Goal: Understand site structure: Understand site structure

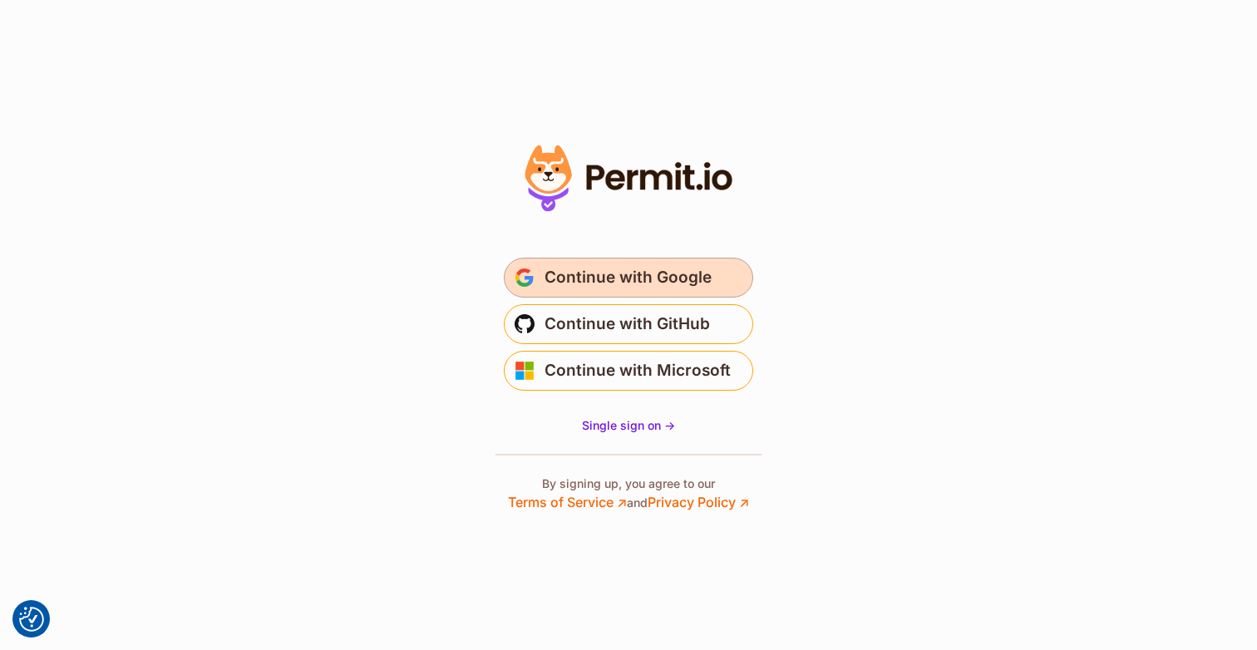
click at [684, 284] on span "Continue with Google" at bounding box center [627, 277] width 167 height 27
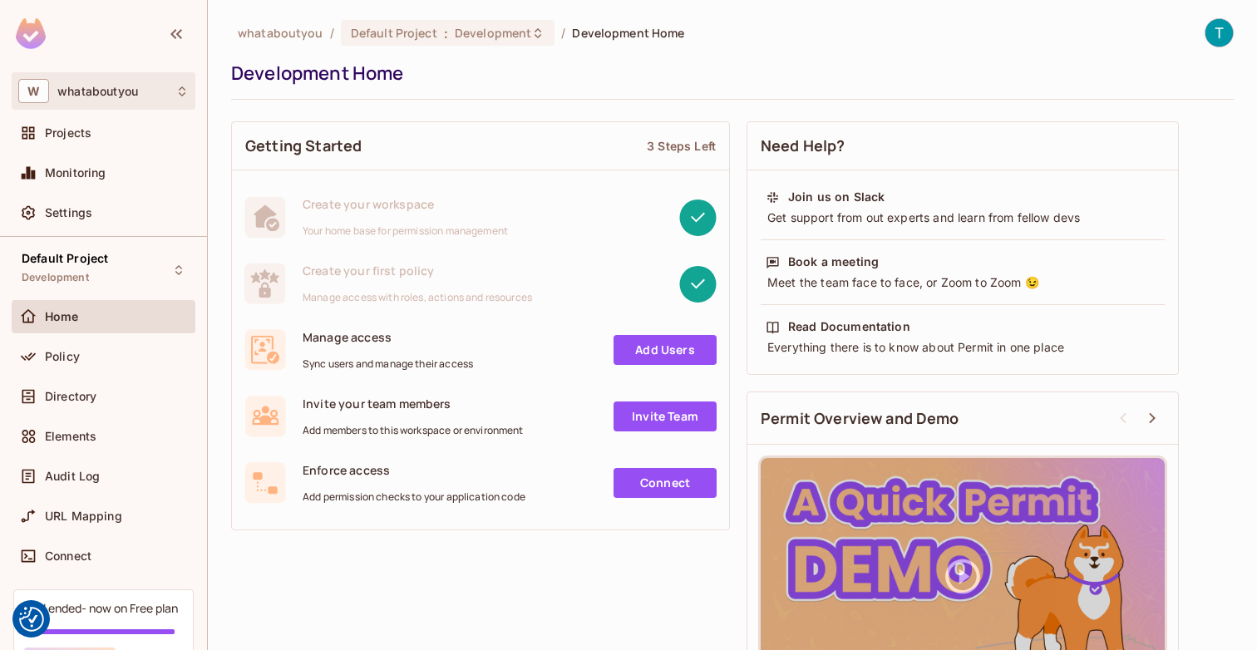
click at [153, 98] on div "W whataboutyou" at bounding box center [103, 91] width 170 height 24
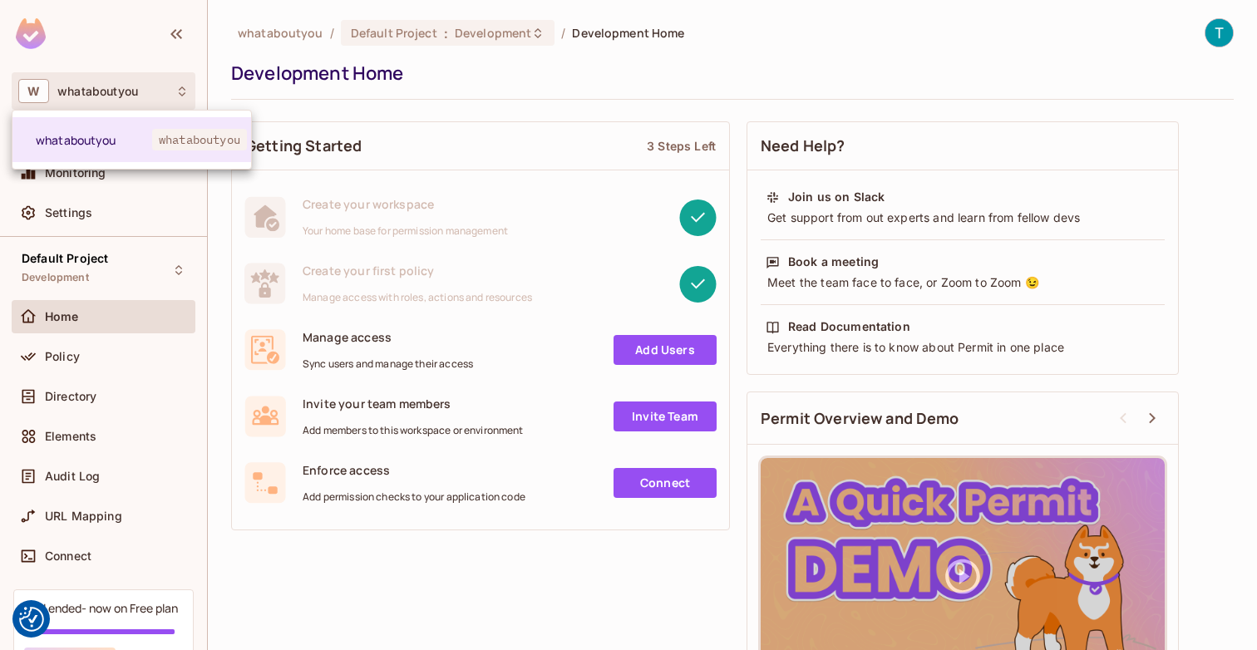
click at [153, 98] on div at bounding box center [628, 325] width 1257 height 650
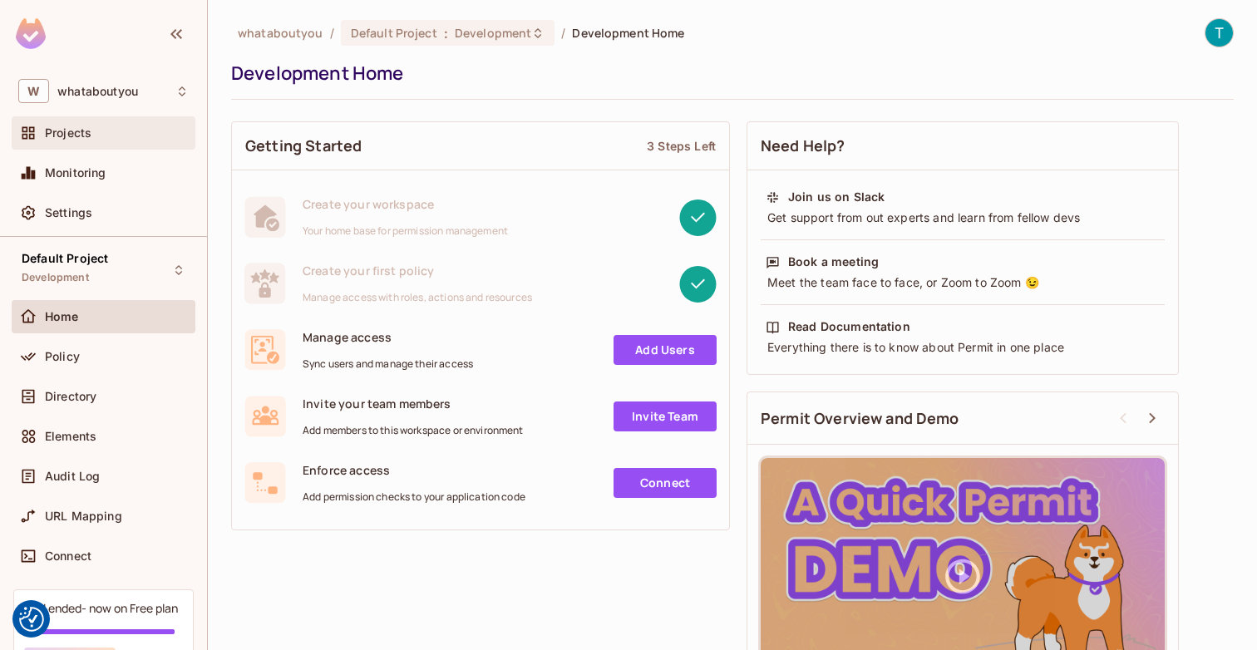
click at [128, 141] on div "Projects" at bounding box center [103, 133] width 170 height 20
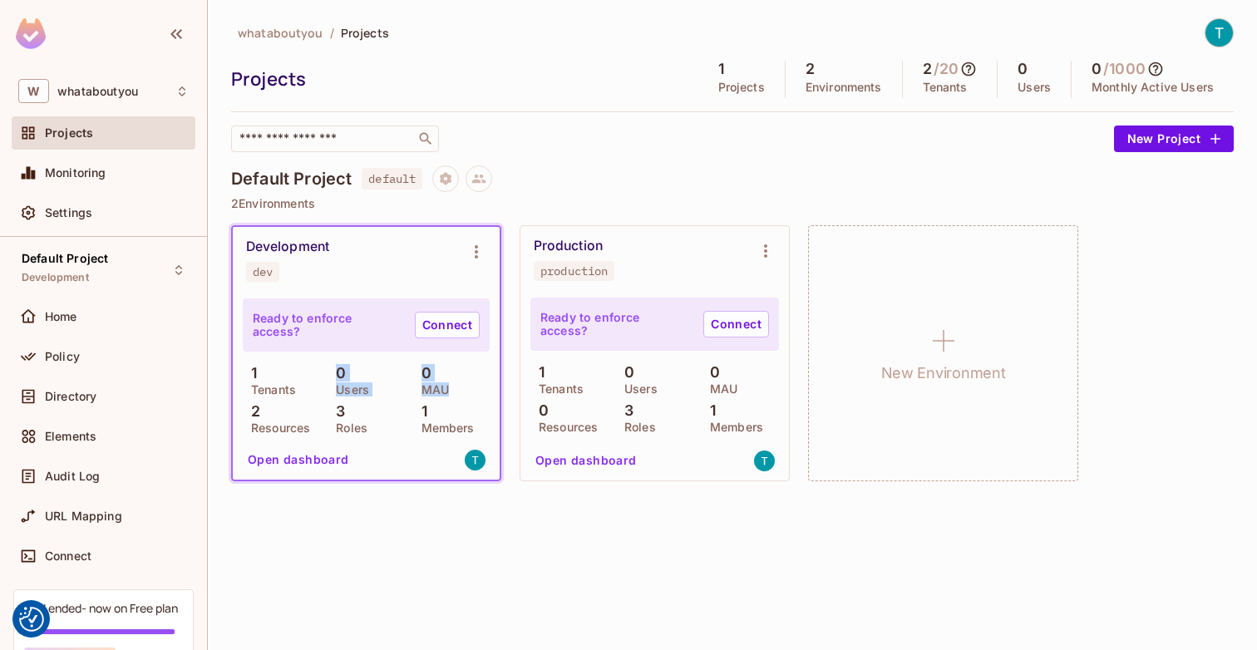
drag, startPoint x: 451, startPoint y: 390, endPoint x: 327, endPoint y: 377, distance: 123.6
click at [327, 377] on div "1 Tenants 0 Users 0 MAU 2 Resources 3 Roles 1 Members" at bounding box center [366, 399] width 247 height 68
click at [372, 510] on div "whataboutyou / Projects Projects 1 Projects 2 Environments 2 / 20 Tenants 0 Use…" at bounding box center [732, 325] width 1049 height 650
click at [447, 329] on link "Connect" at bounding box center [447, 325] width 65 height 27
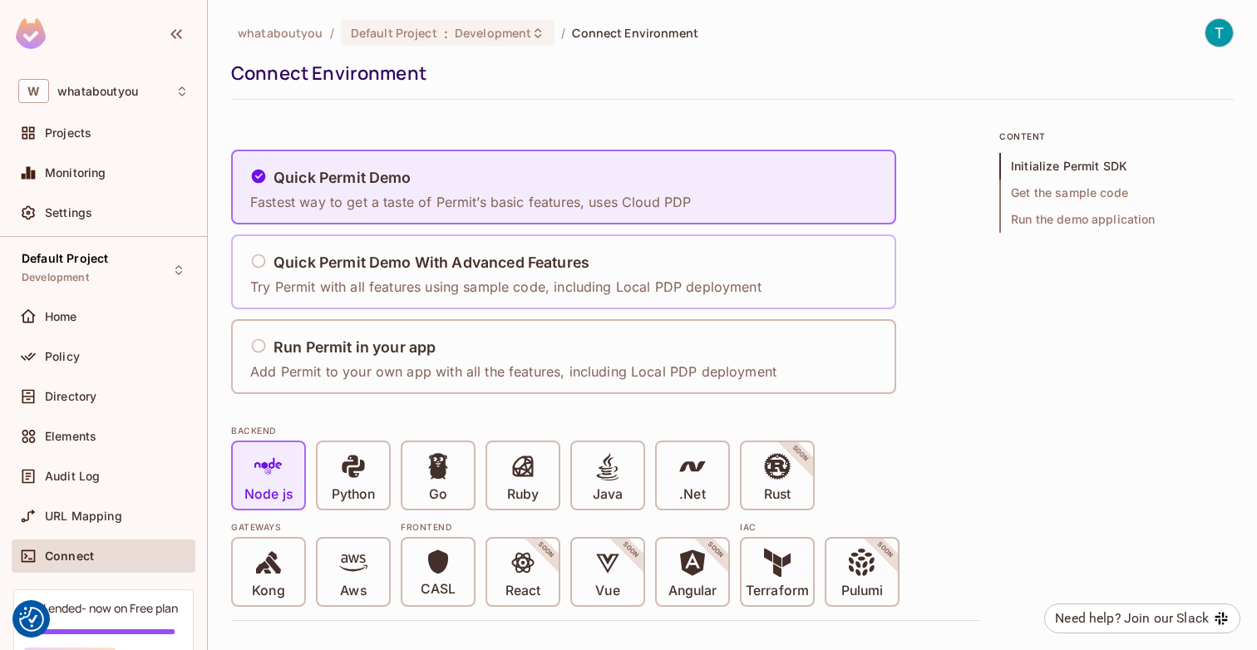
click at [470, 280] on p "Try Permit with all features using sample code, including Local PDP deployment" at bounding box center [505, 287] width 511 height 18
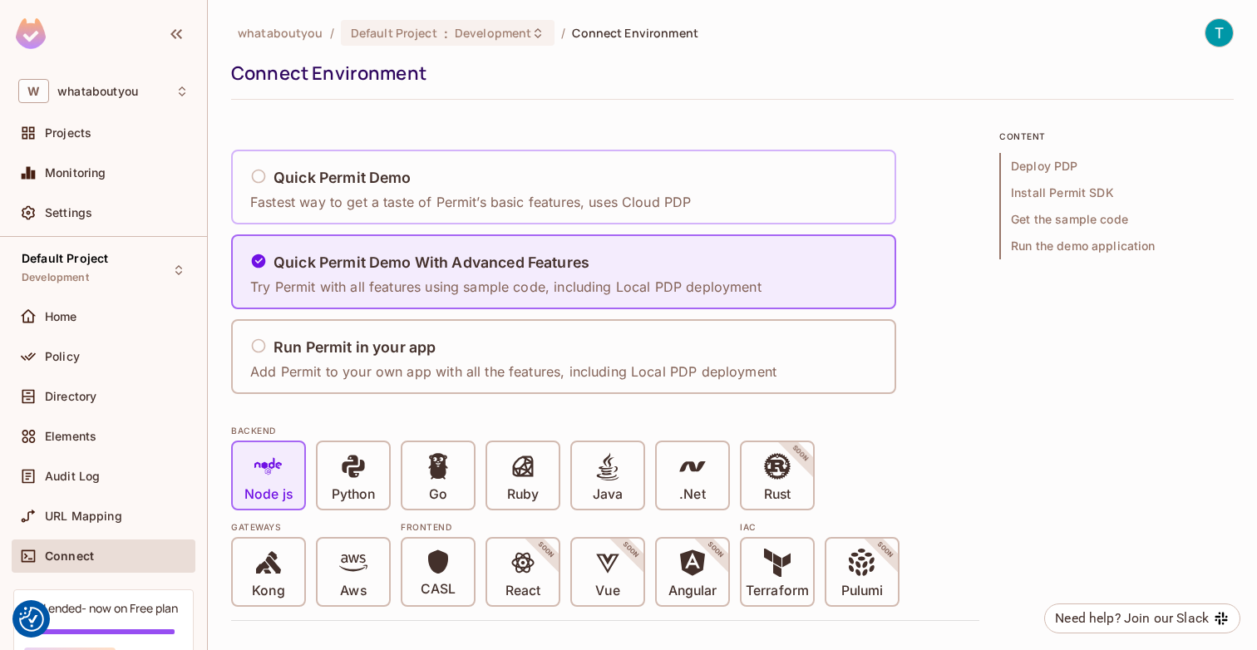
click at [473, 196] on p "Fastest way to get a taste of Permit’s basic features, uses Cloud PDP" at bounding box center [470, 202] width 441 height 18
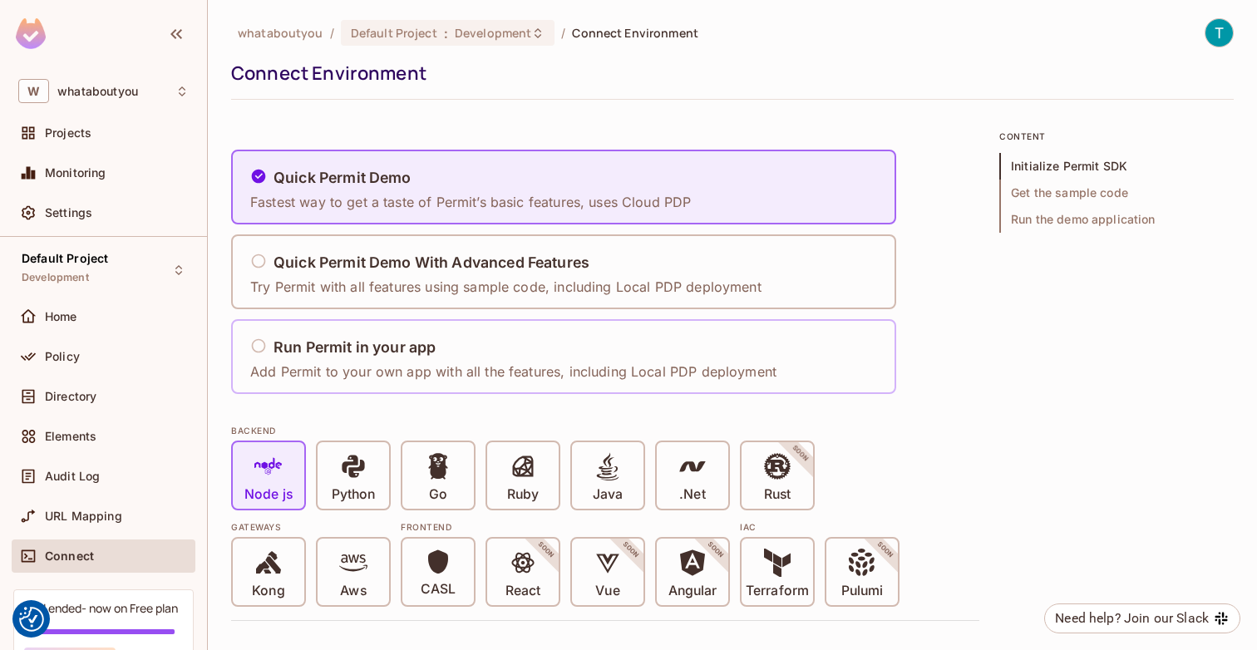
click at [450, 363] on p "Add Permit to your own app with all the features, including Local PDP deployment" at bounding box center [513, 371] width 526 height 18
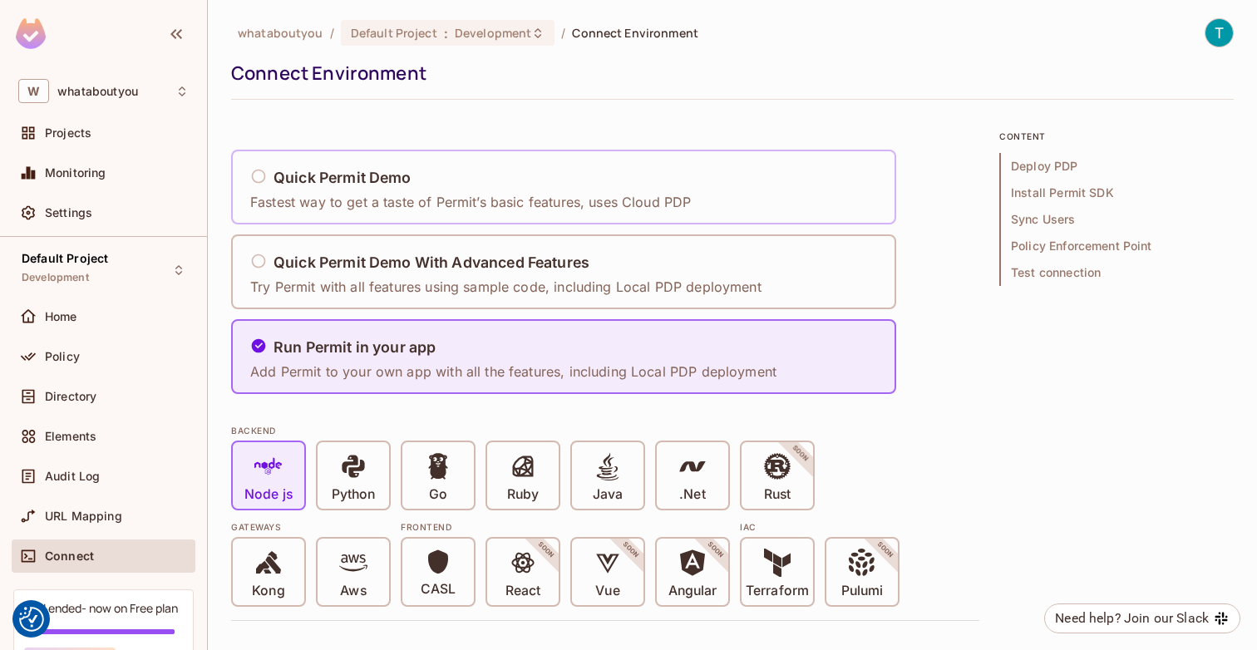
click at [487, 192] on div "Quick Permit Demo Fastest way to get a taste of Permit’s basic features, uses C…" at bounding box center [470, 187] width 441 height 49
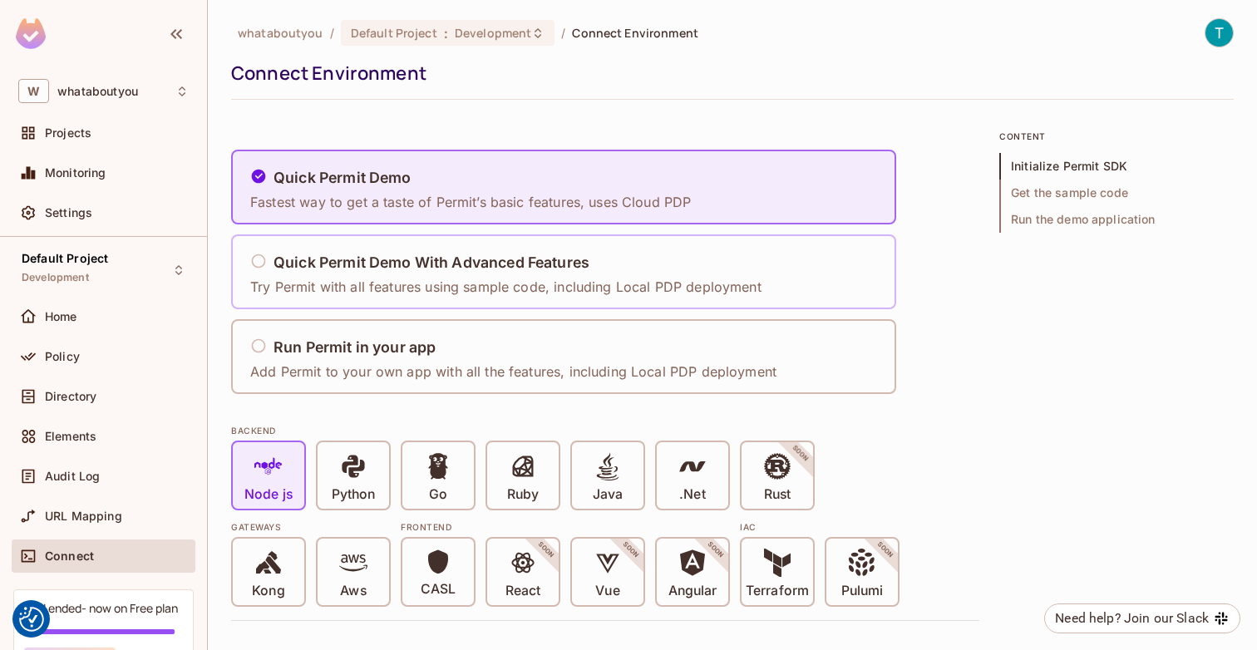
click at [450, 262] on h5 "Quick Permit Demo With Advanced Features" at bounding box center [431, 262] width 316 height 17
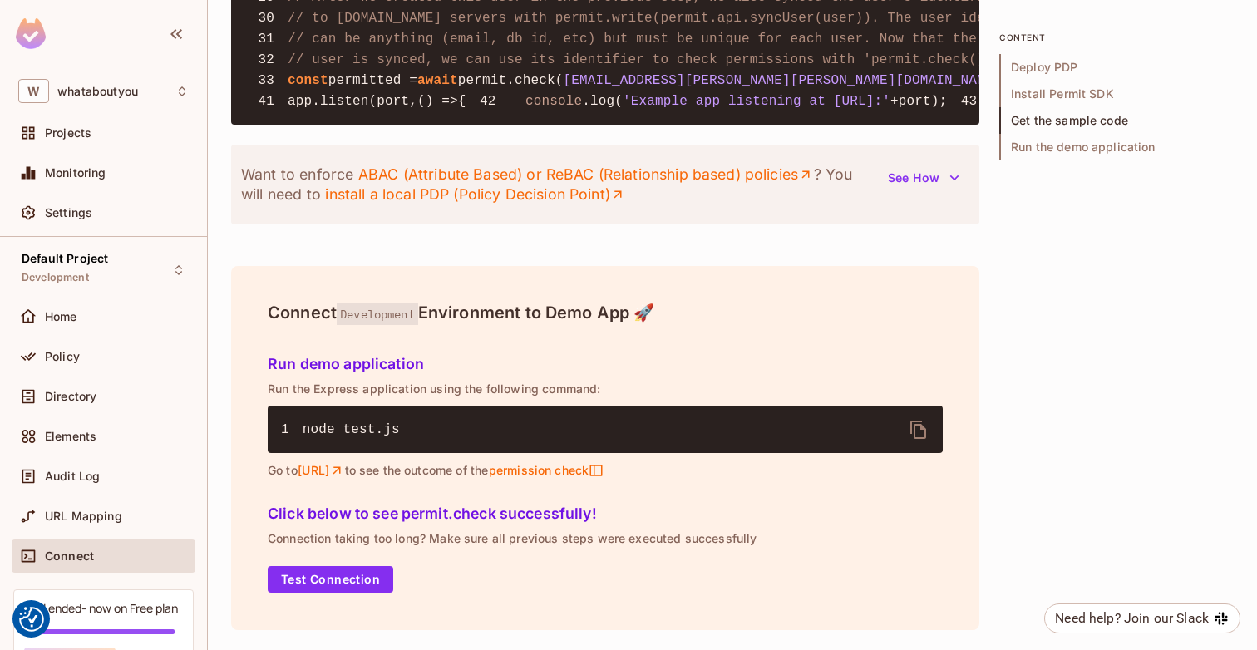
scroll to position [2465, 0]
click at [919, 191] on button "See How" at bounding box center [923, 178] width 91 height 27
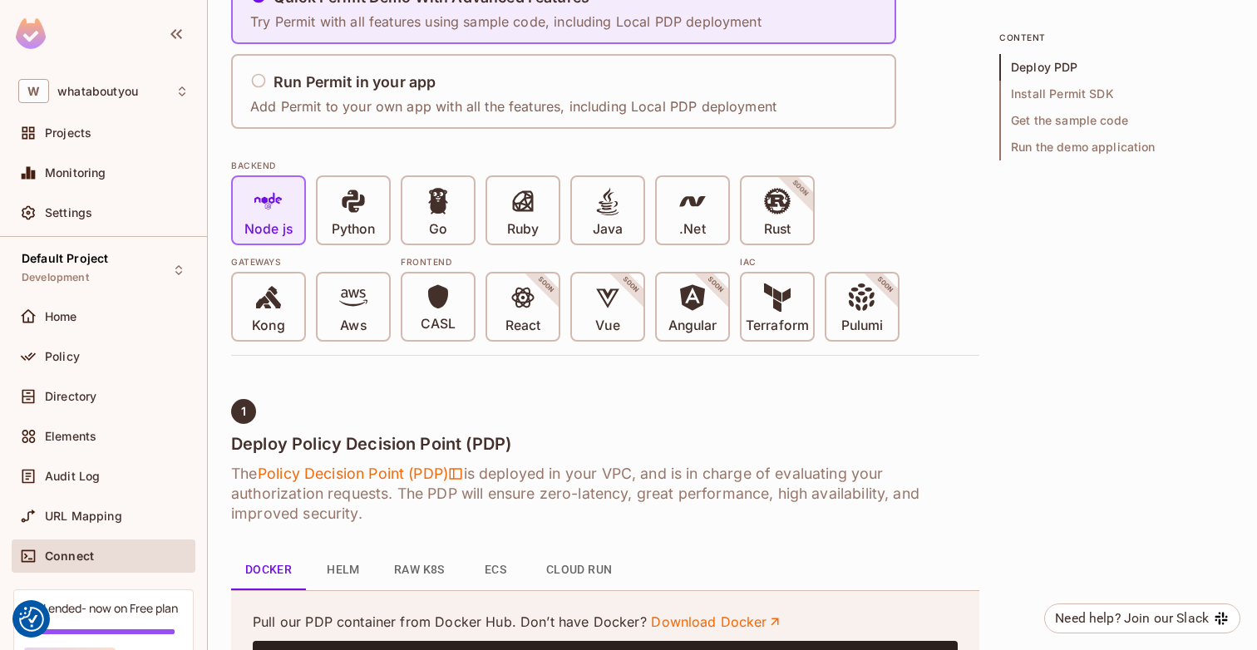
scroll to position [150, 0]
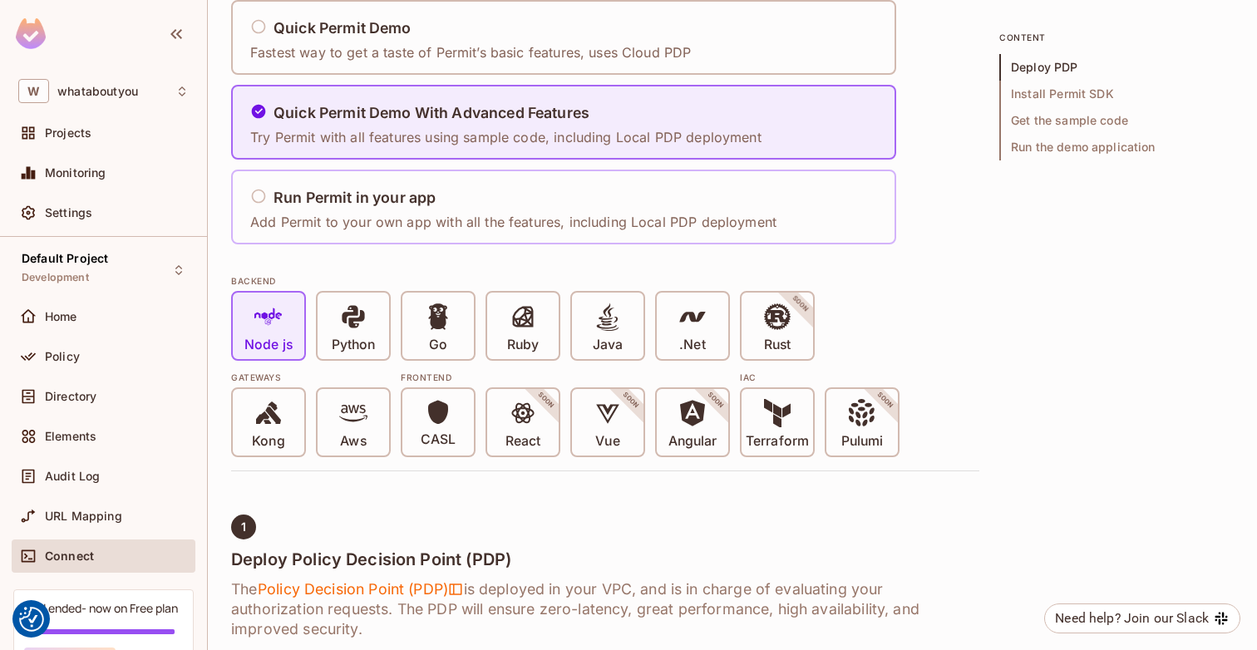
click at [483, 209] on div "Run Permit in your app Add Permit to your own app with all the features, includ…" at bounding box center [513, 207] width 526 height 49
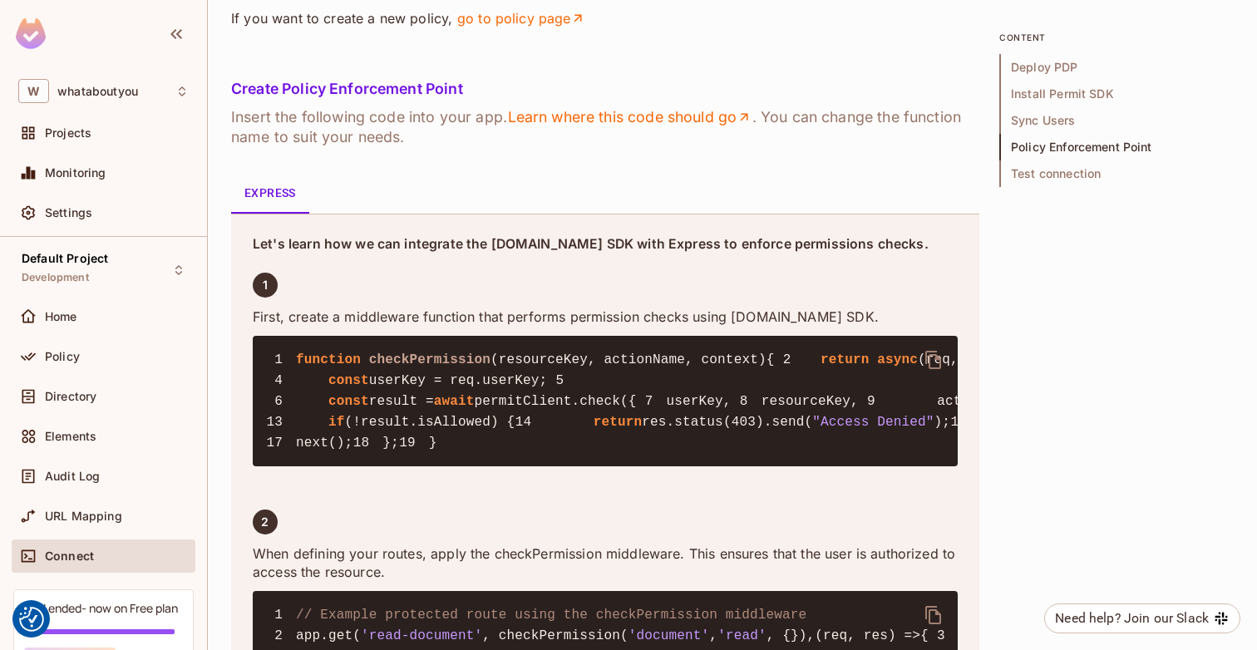
scroll to position [2450, 0]
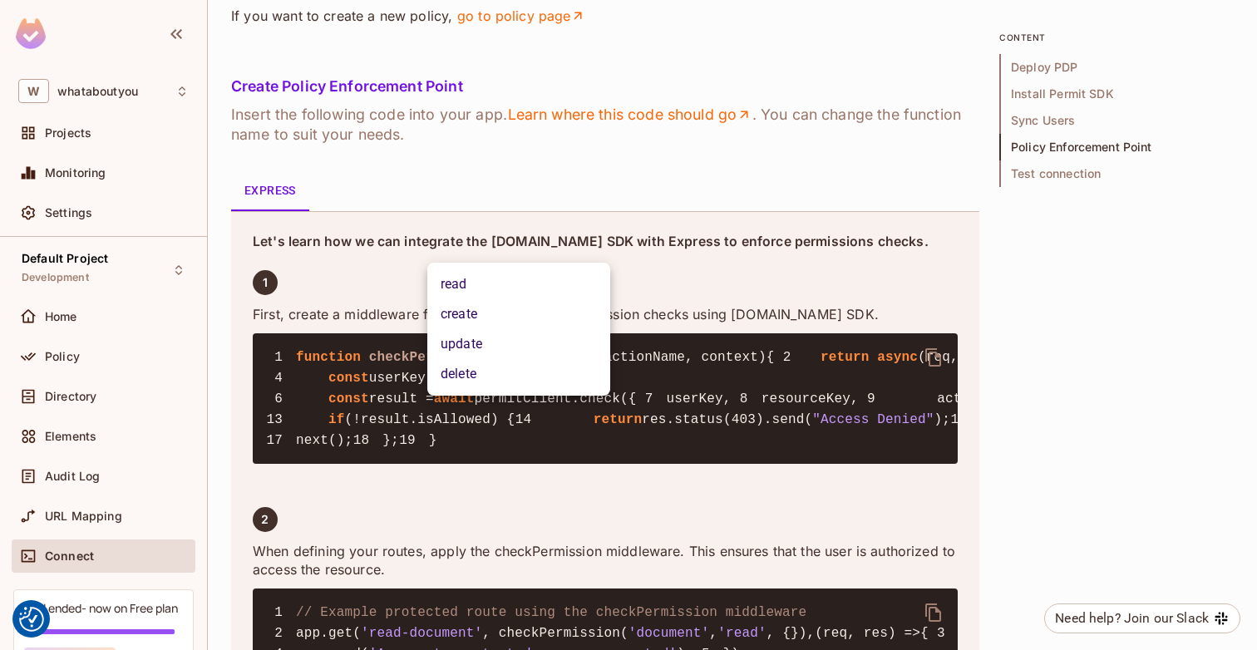
click at [650, 154] on div at bounding box center [628, 325] width 1257 height 650
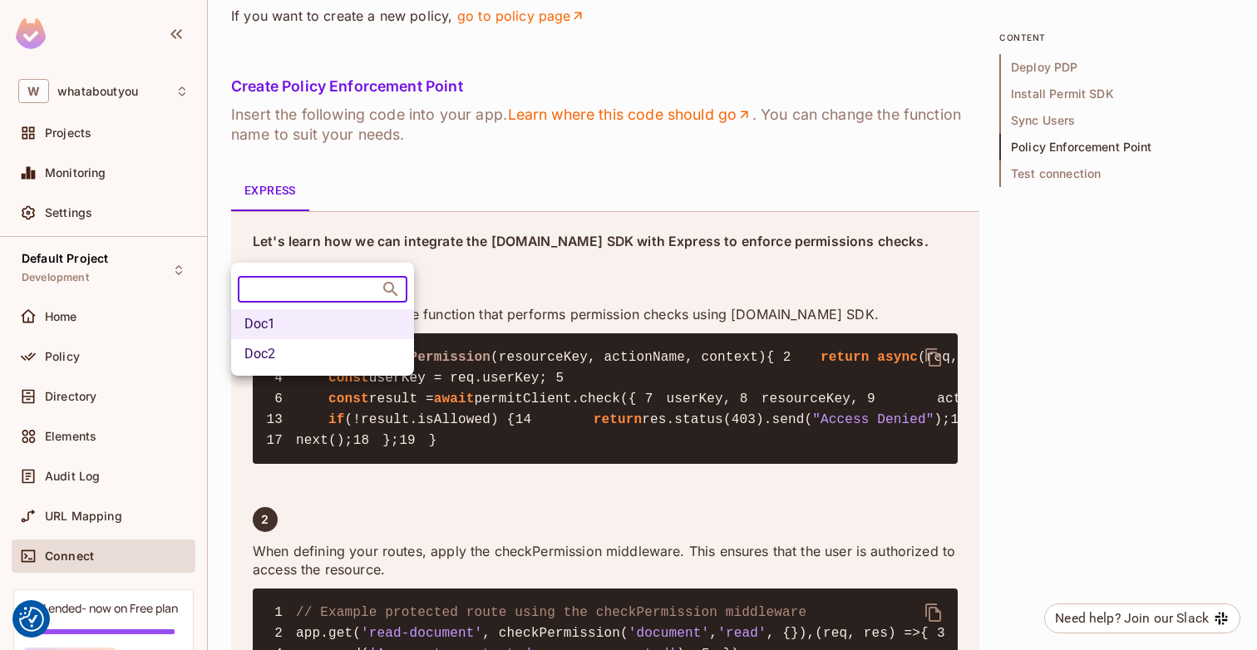
click at [437, 210] on div at bounding box center [628, 325] width 1257 height 650
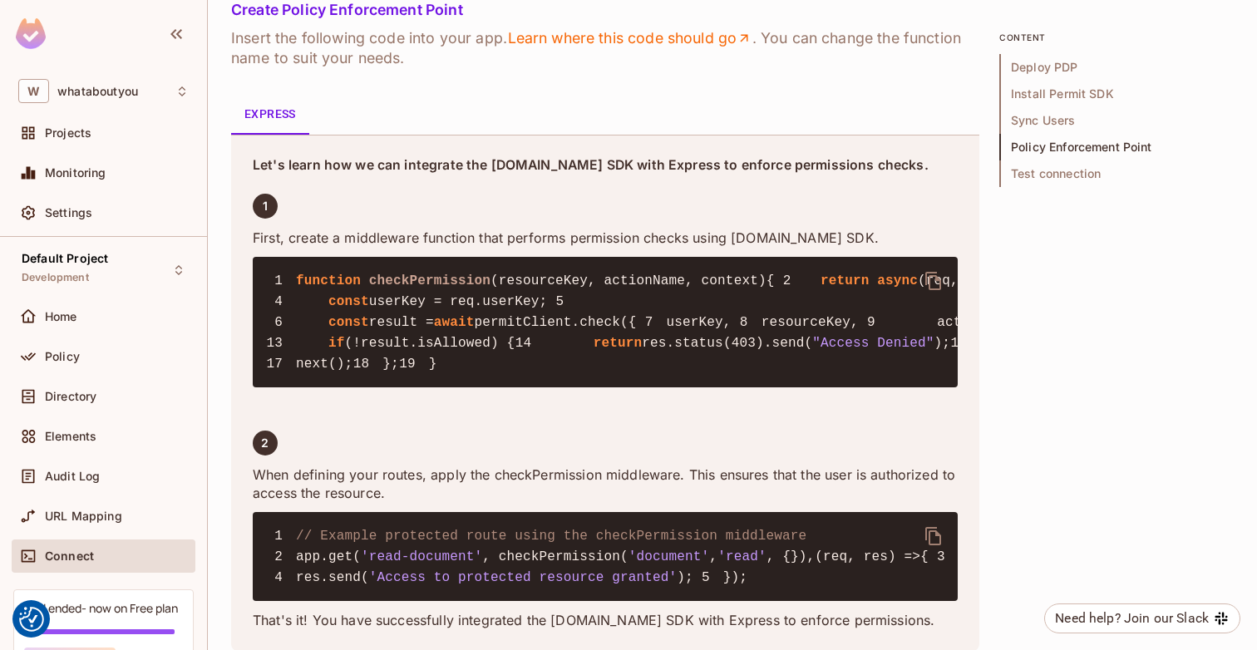
scroll to position [2488, 0]
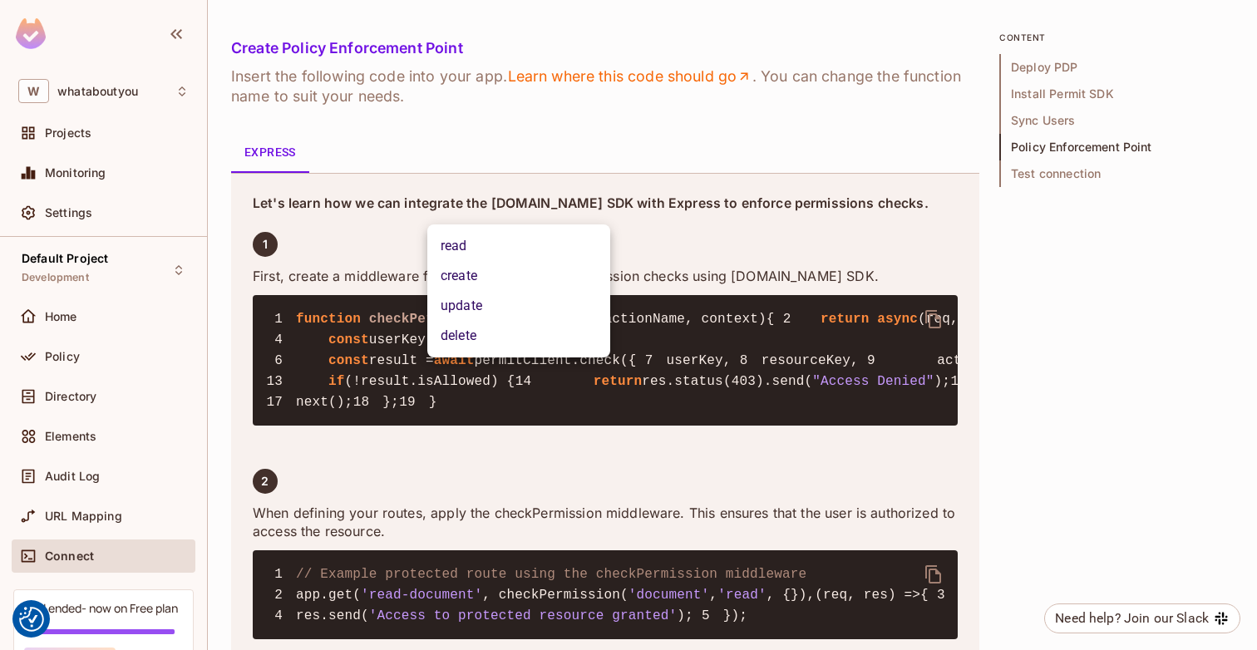
click at [491, 251] on li "read" at bounding box center [518, 246] width 183 height 30
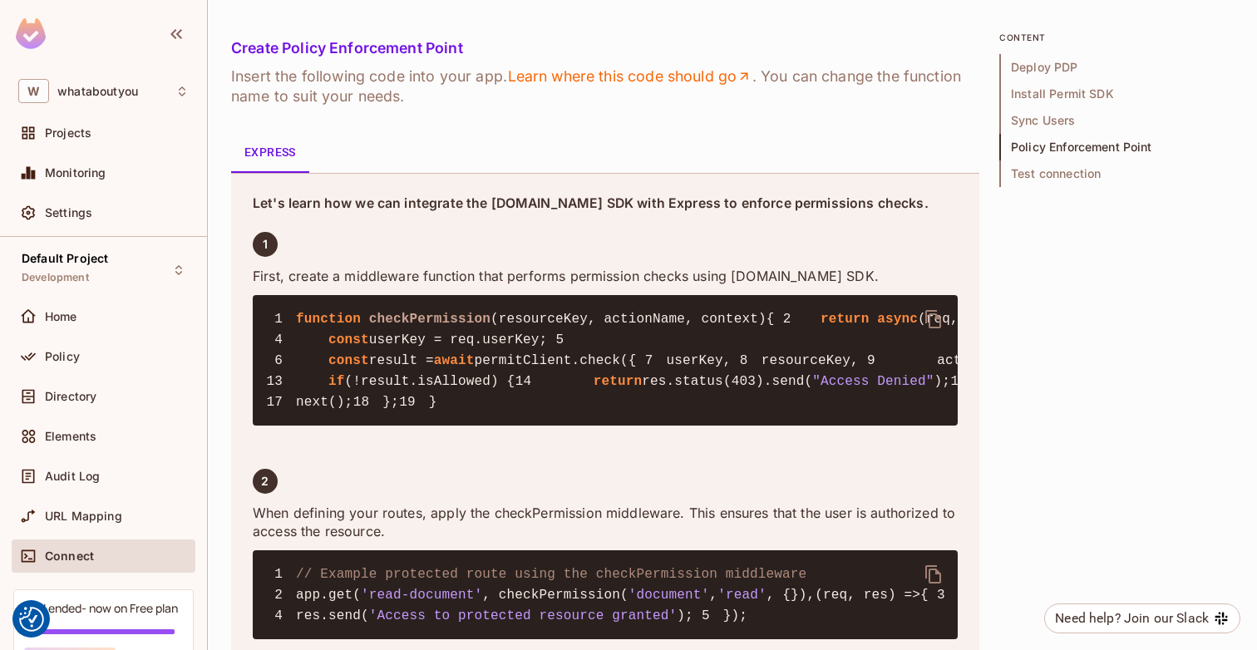
scroll to position [2509, 0]
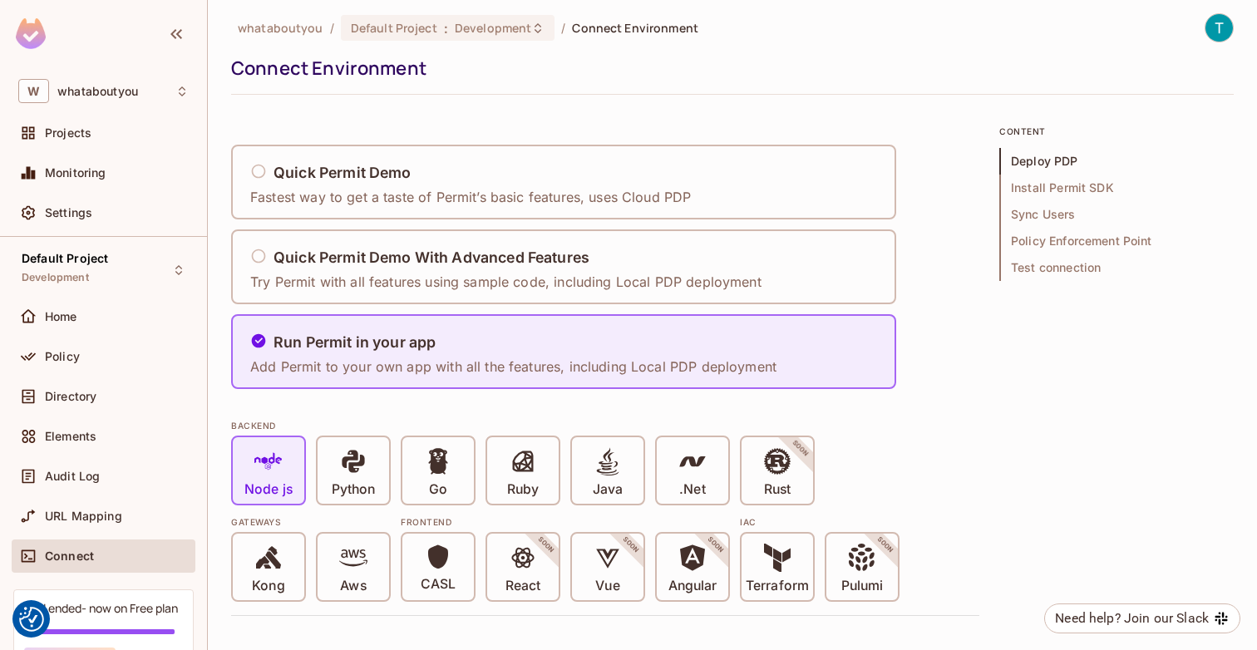
scroll to position [0, 0]
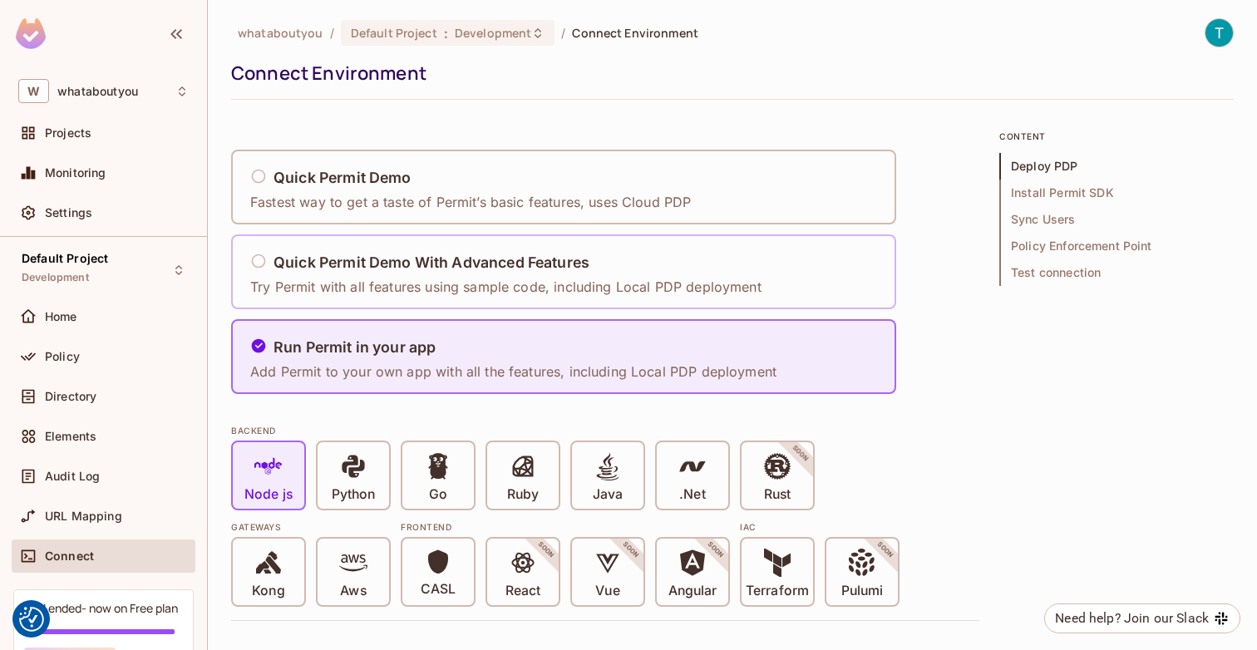
click at [490, 268] on h5 "Quick Permit Demo With Advanced Features" at bounding box center [431, 262] width 316 height 17
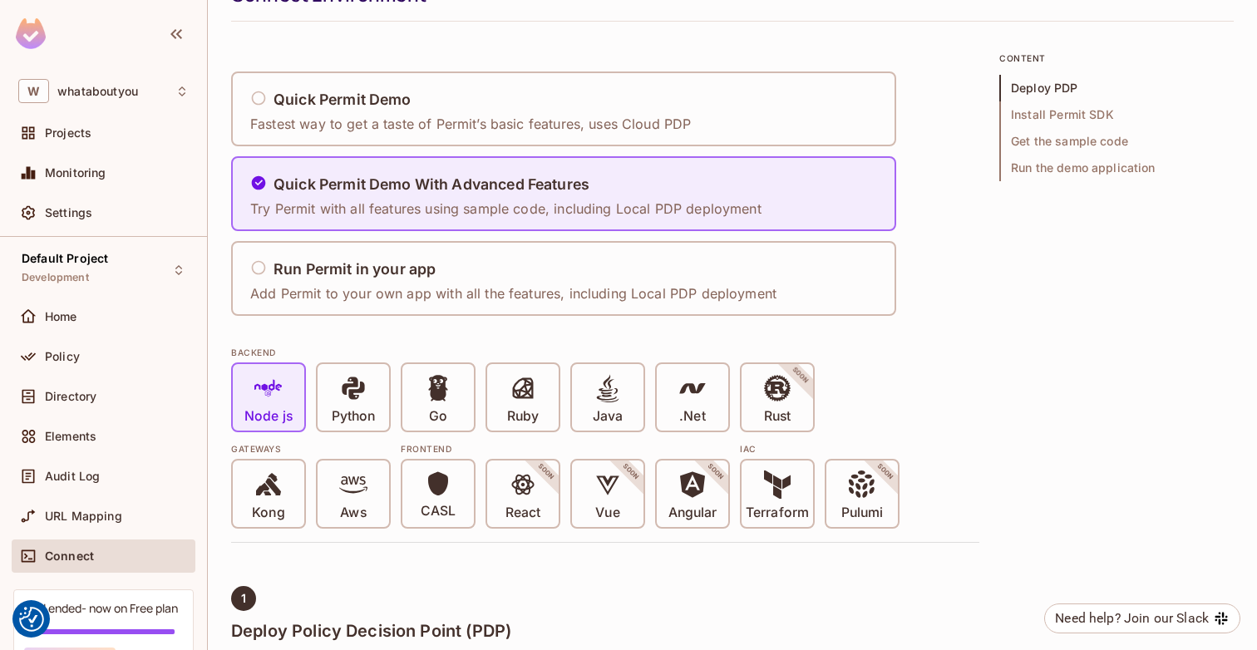
scroll to position [61, 0]
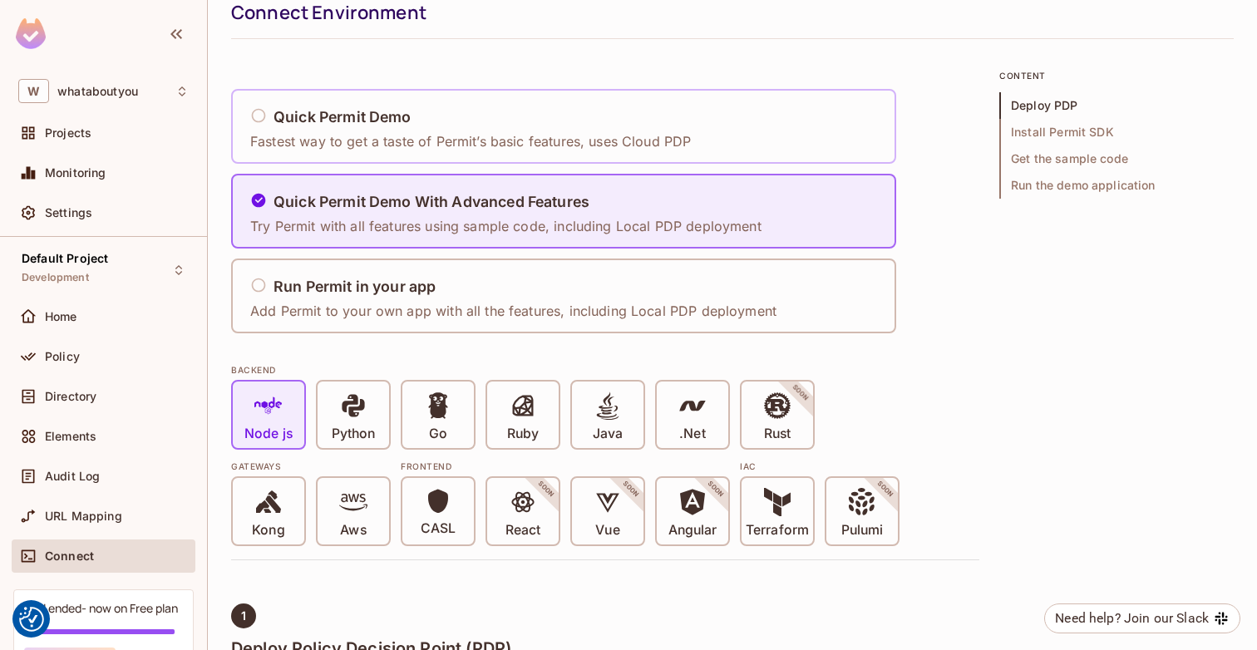
click at [470, 132] on p "Fastest way to get a taste of Permit’s basic features, uses Cloud PDP" at bounding box center [470, 141] width 441 height 18
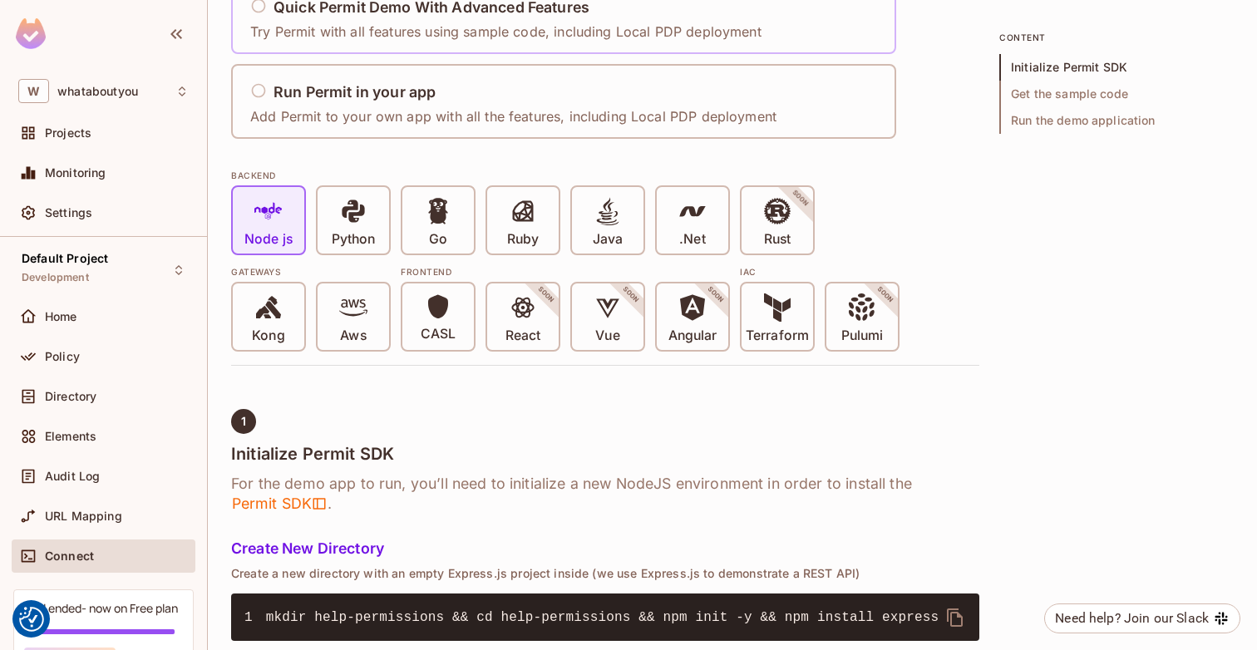
scroll to position [295, 0]
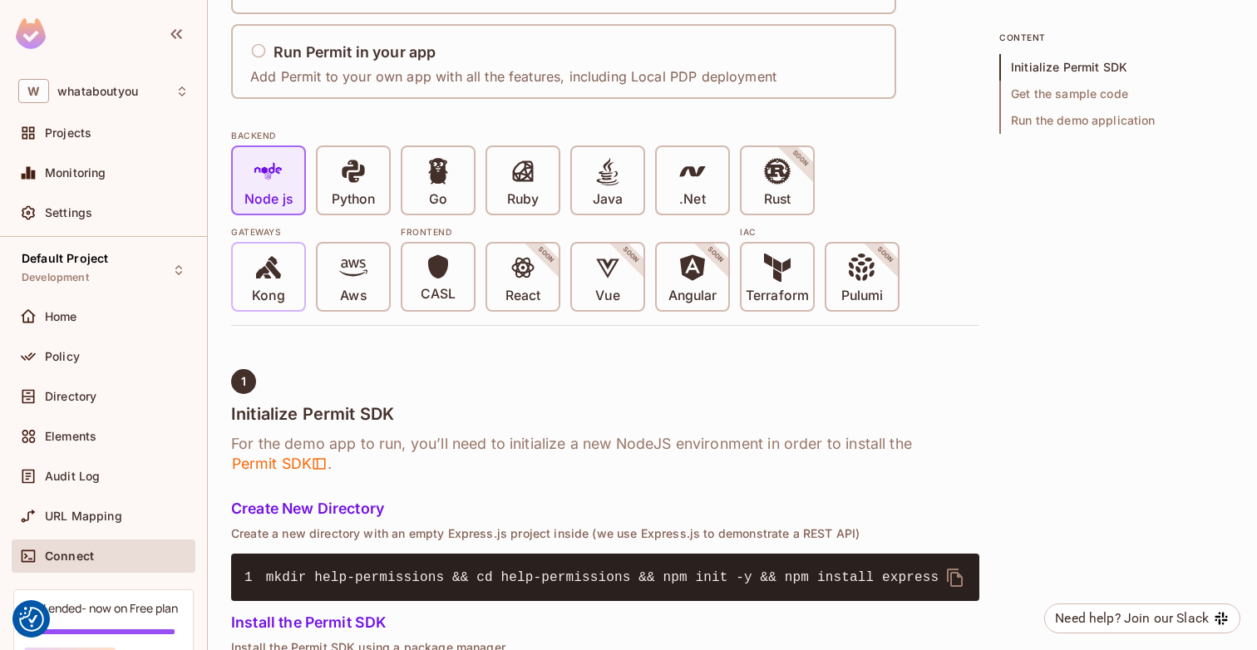
click at [281, 260] on icon at bounding box center [268, 268] width 28 height 28
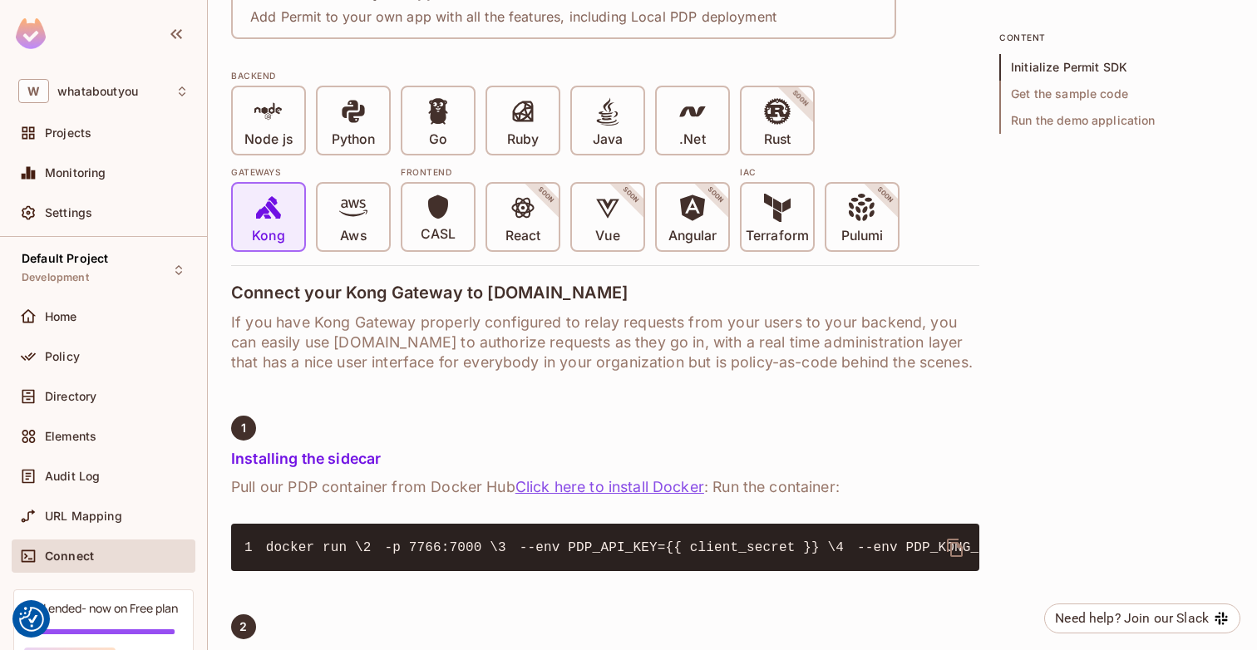
scroll to position [356, 0]
click at [291, 117] on span "Node js" at bounding box center [268, 121] width 48 height 51
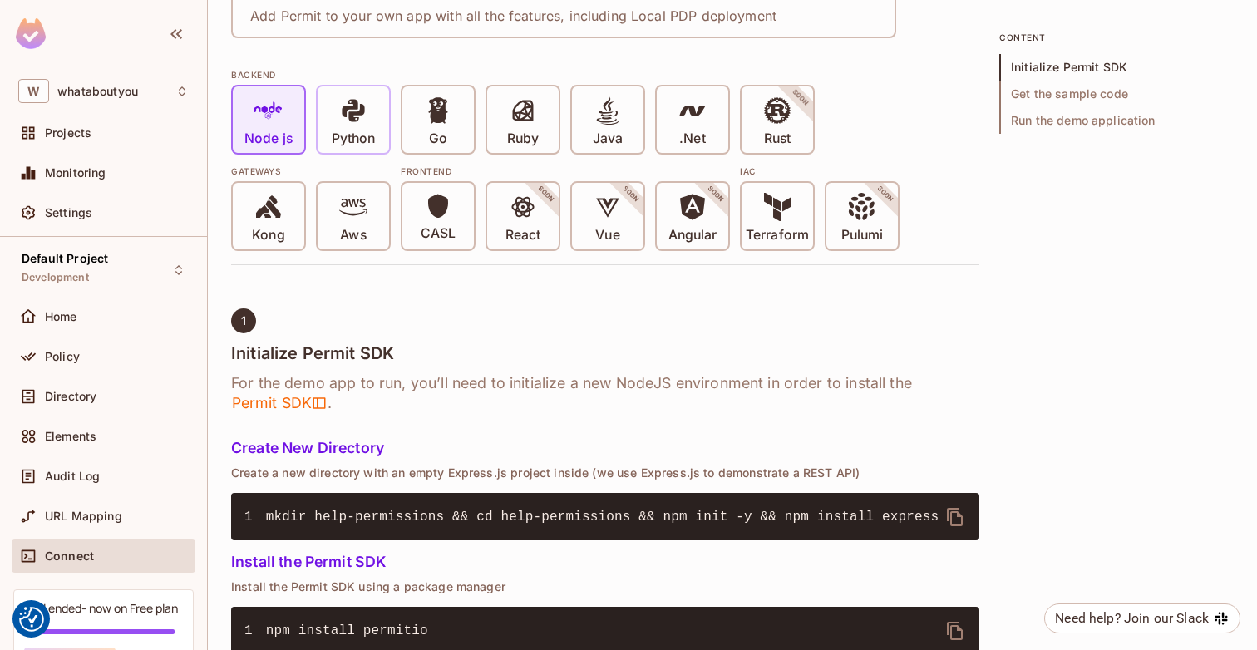
click at [356, 123] on icon at bounding box center [353, 110] width 28 height 28
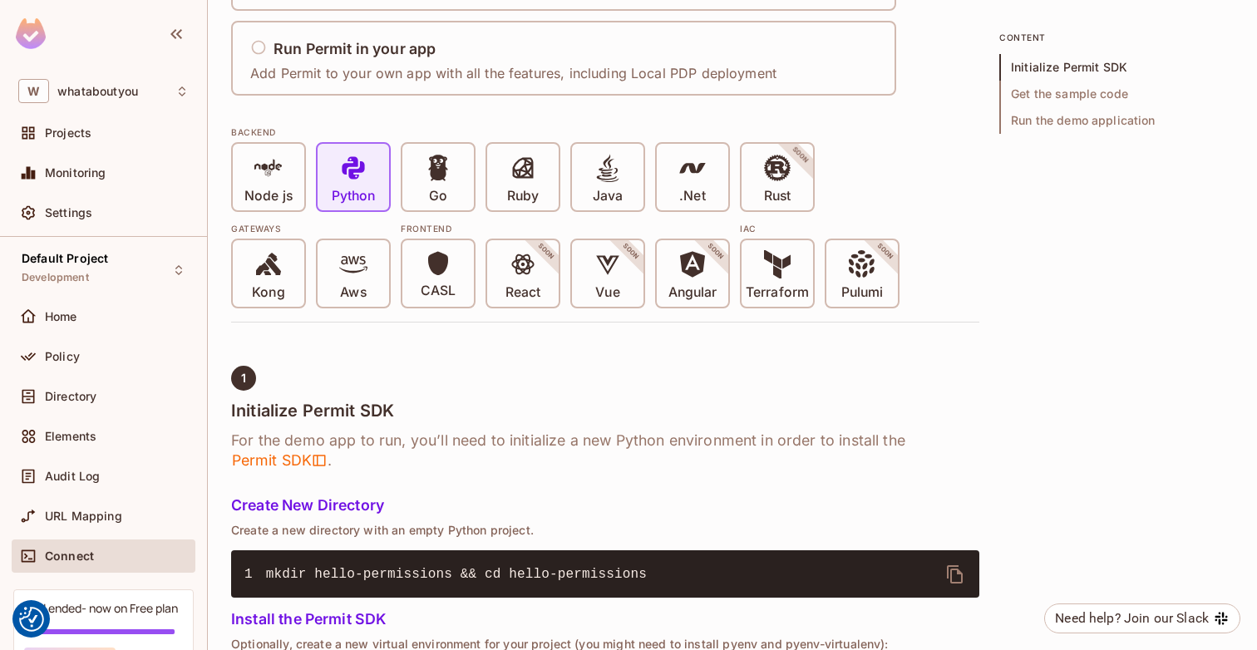
scroll to position [0, 0]
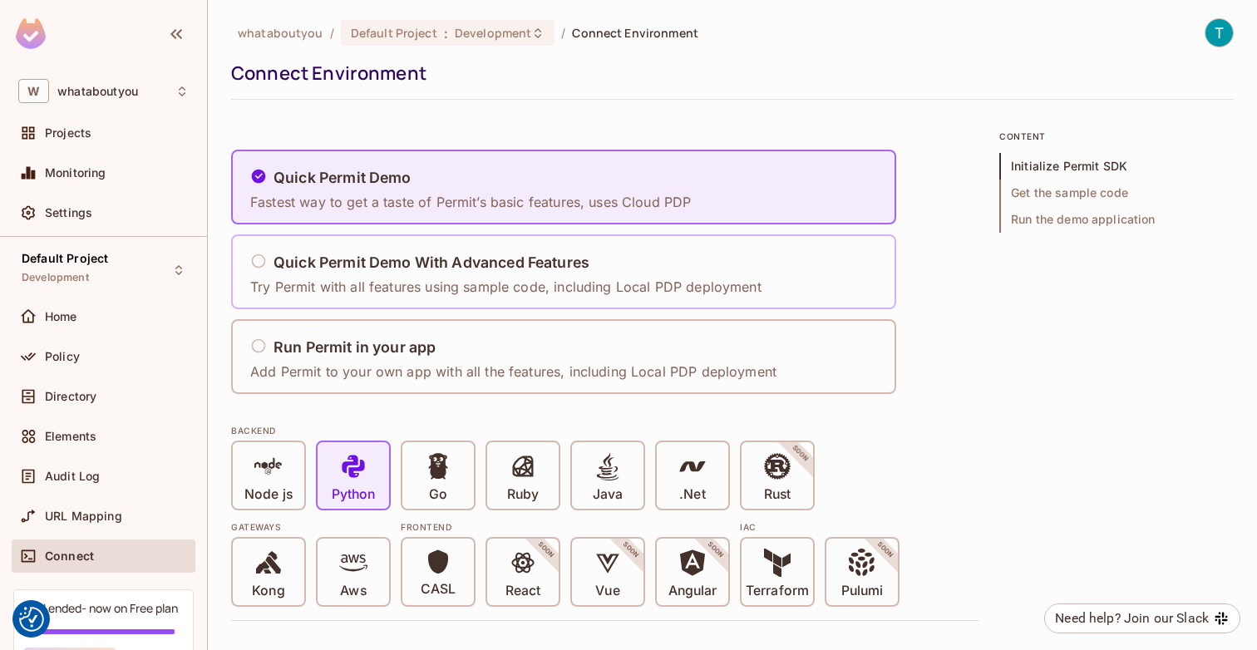
click at [448, 287] on p "Try Permit with all features using sample code, including Local PDP deployment" at bounding box center [505, 287] width 511 height 18
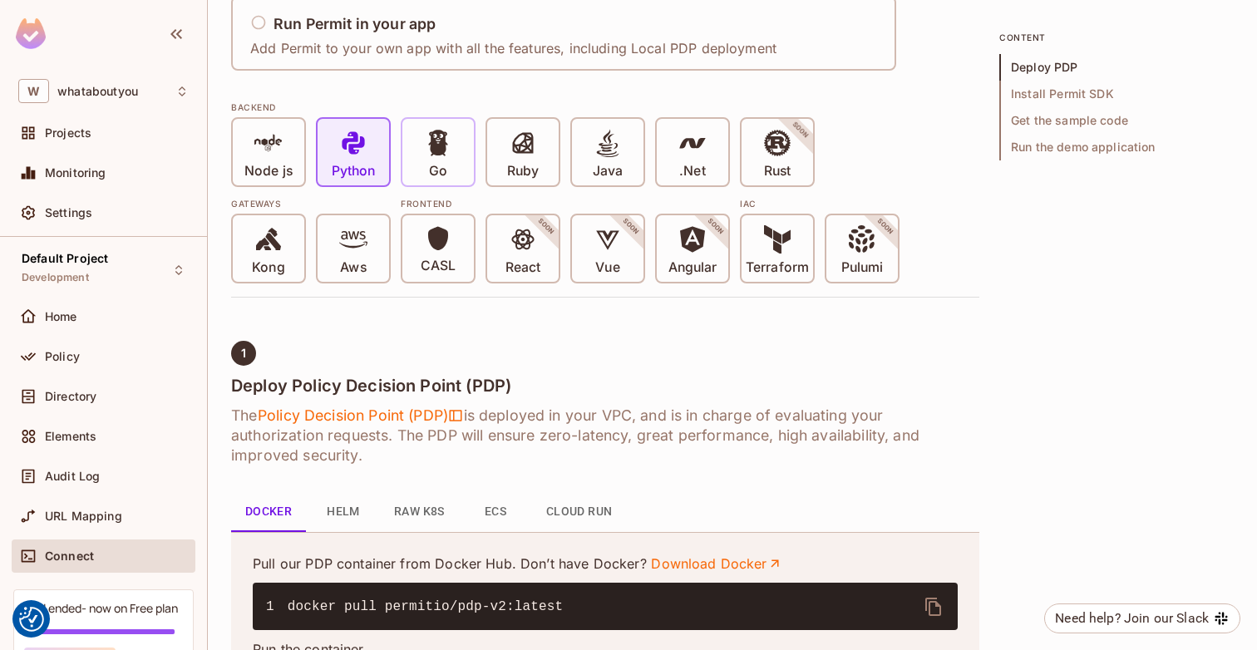
scroll to position [298, 0]
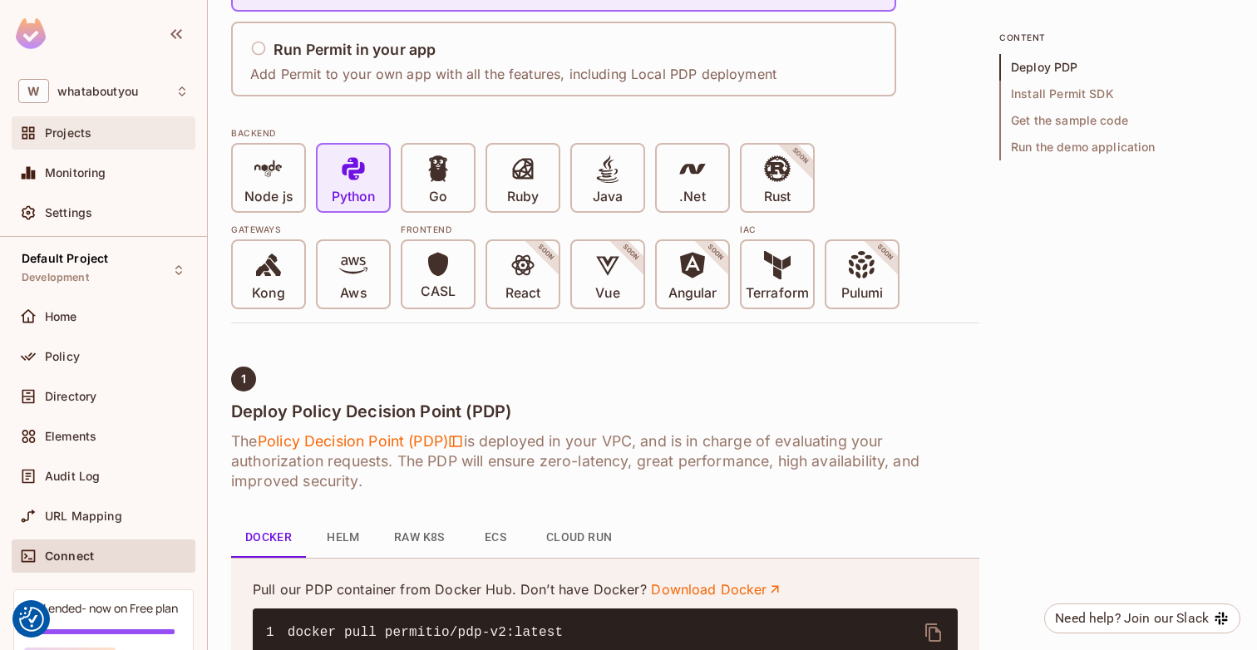
click at [111, 141] on div "Projects" at bounding box center [103, 133] width 170 height 20
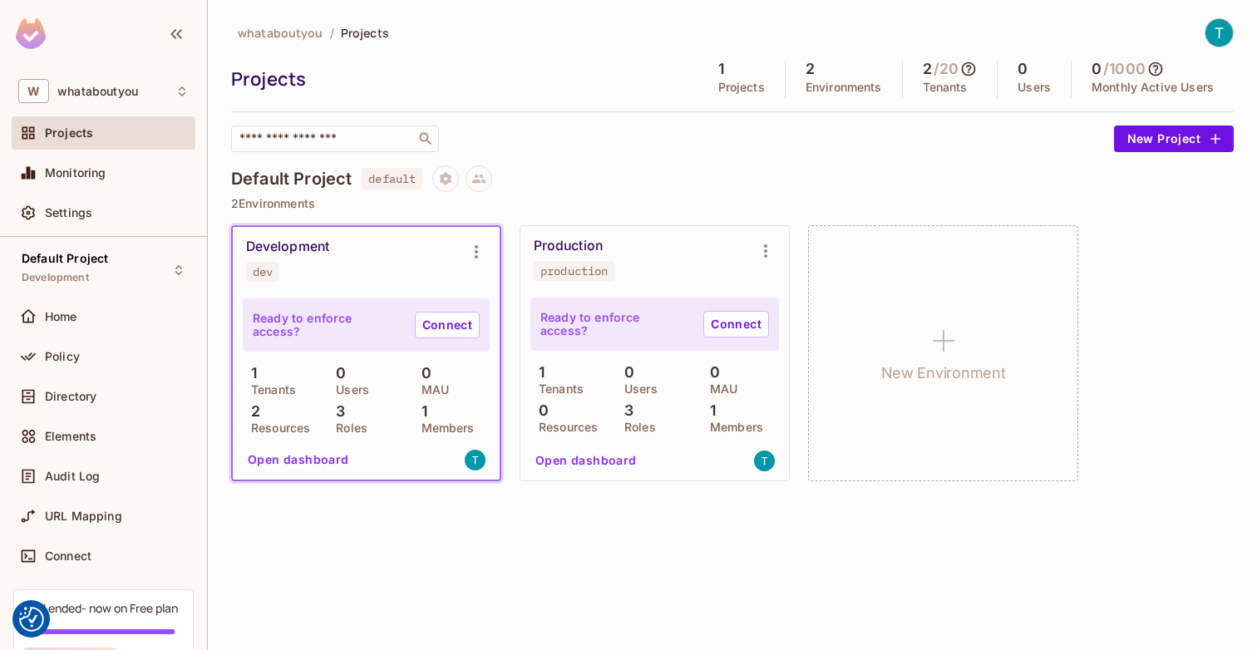
click at [662, 405] on div "3 Roles" at bounding box center [654, 417] width 77 height 30
click at [101, 195] on div "Monitoring" at bounding box center [104, 176] width 184 height 40
click at [101, 167] on span "Monitoring" at bounding box center [76, 172] width 62 height 13
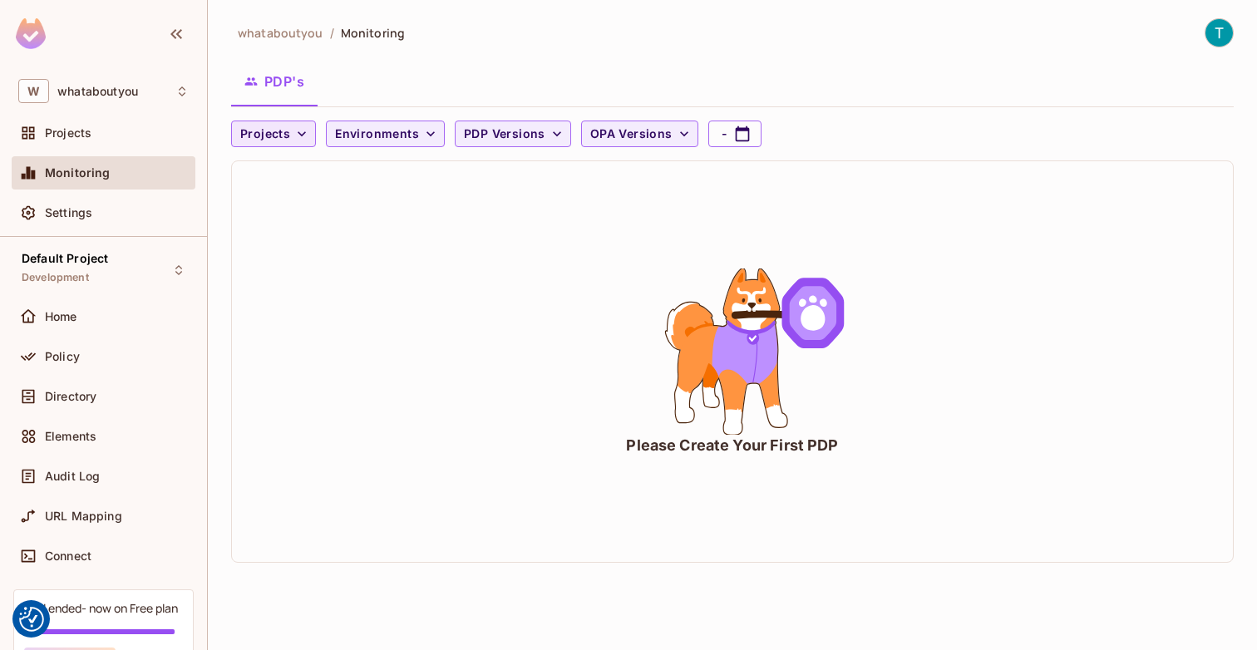
click at [305, 126] on icon "button" at bounding box center [301, 134] width 17 height 17
click at [303, 126] on div at bounding box center [628, 325] width 1257 height 650
click at [366, 128] on span "Environments" at bounding box center [377, 134] width 84 height 21
click at [366, 128] on div at bounding box center [628, 325] width 1257 height 650
click at [464, 127] on span "PDP Versions" at bounding box center [504, 134] width 81 height 21
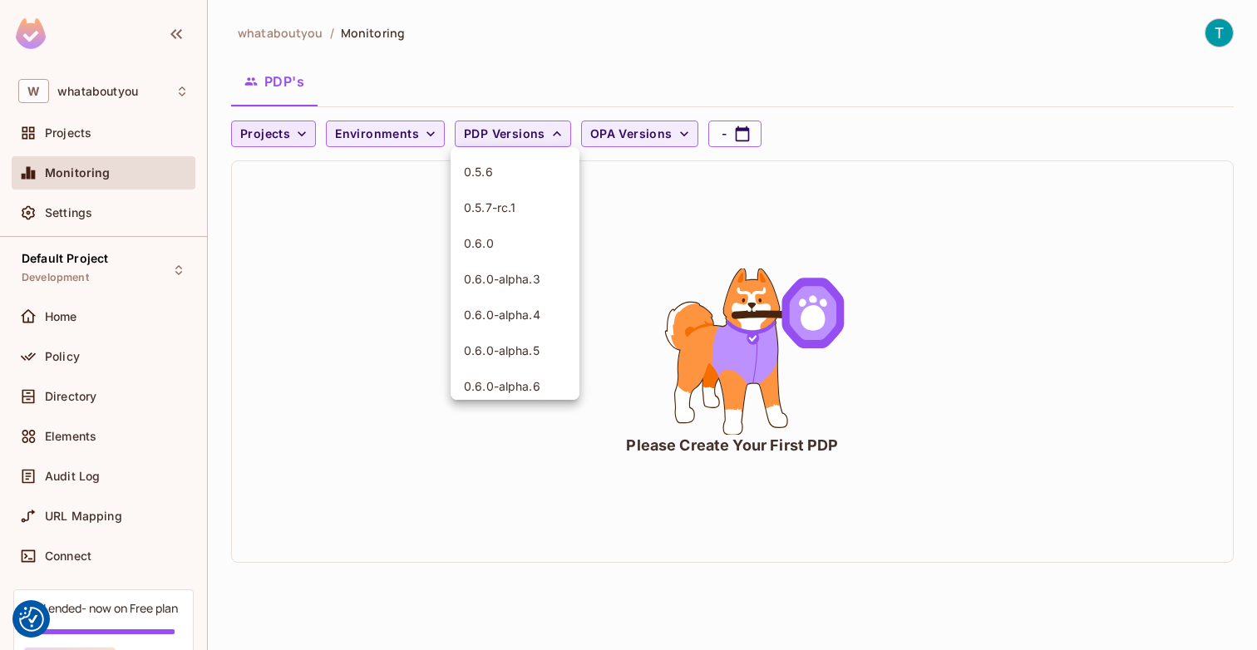
click at [462, 127] on div at bounding box center [628, 325] width 1257 height 650
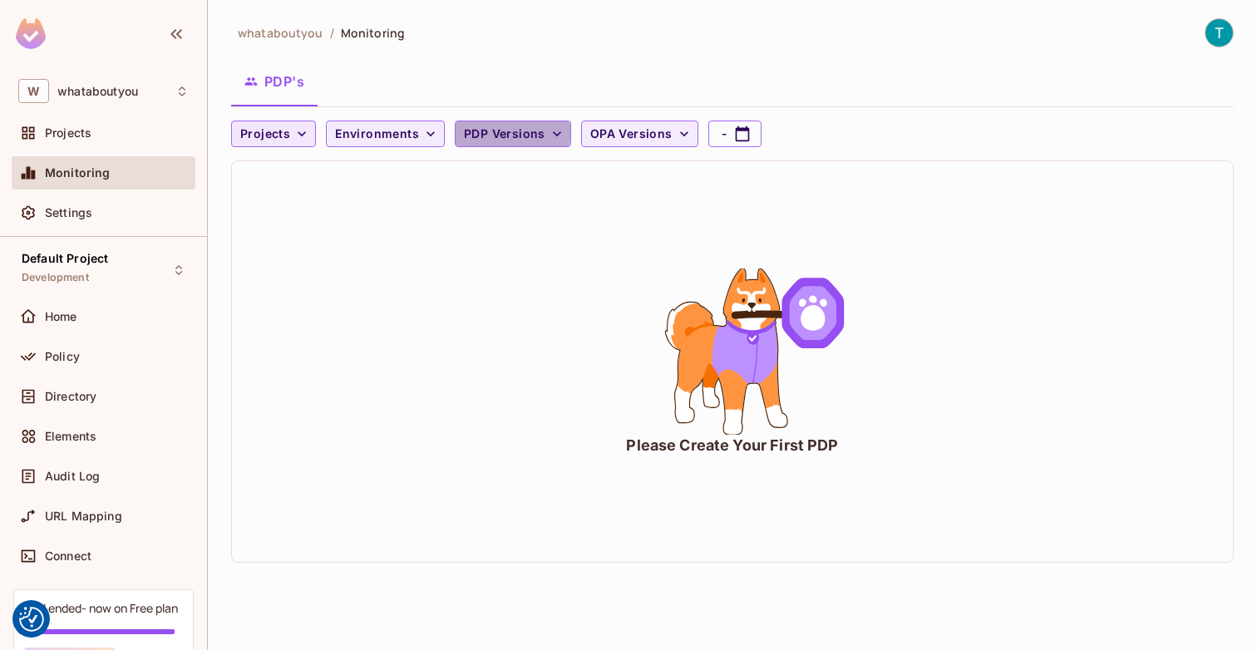
click at [464, 127] on span "PDP Versions" at bounding box center [504, 134] width 81 height 21
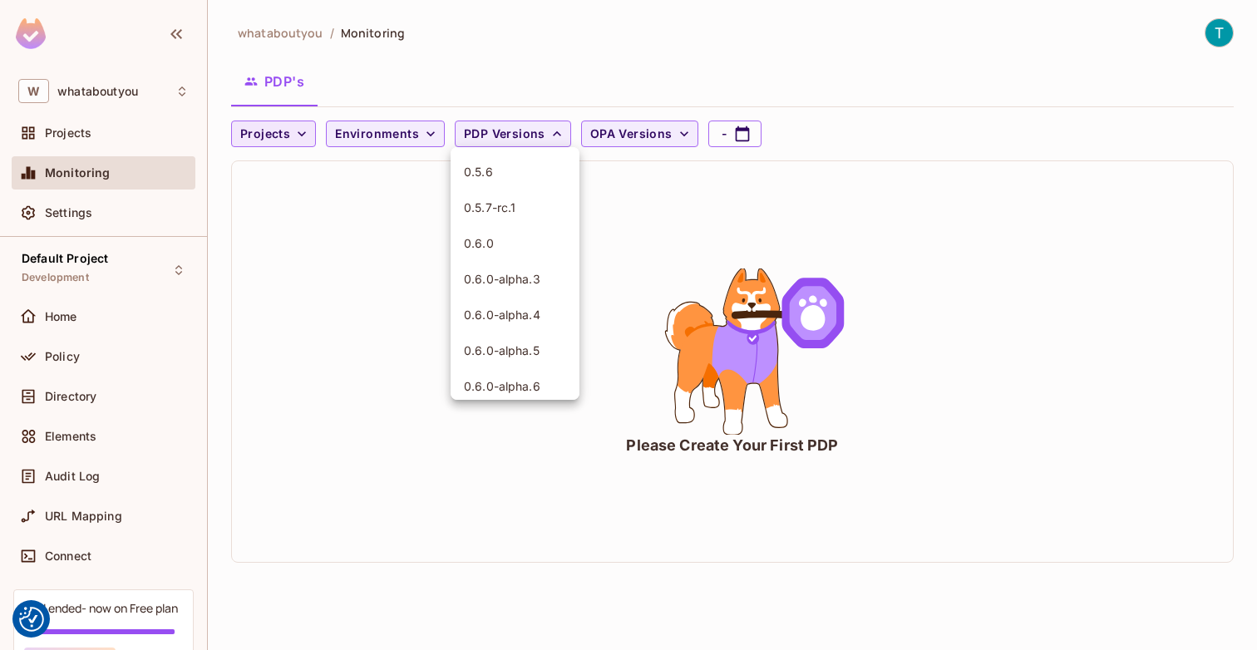
click at [462, 127] on div at bounding box center [628, 325] width 1257 height 650
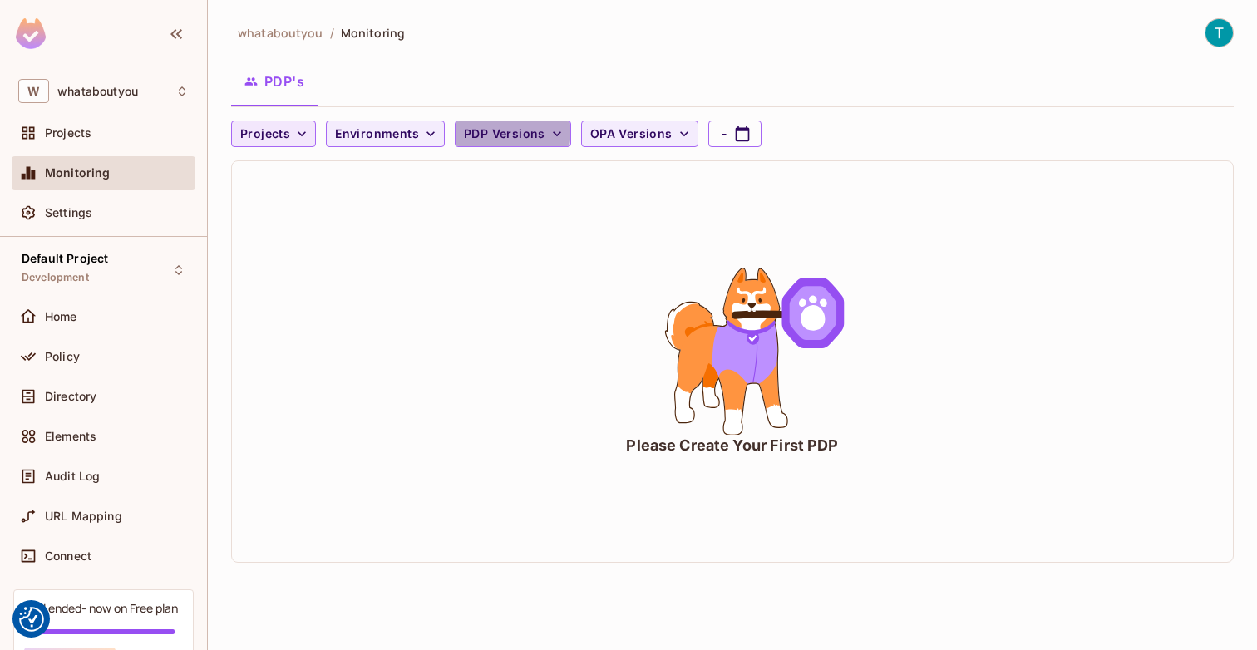
click at [464, 127] on span "PDP Versions" at bounding box center [504, 134] width 81 height 21
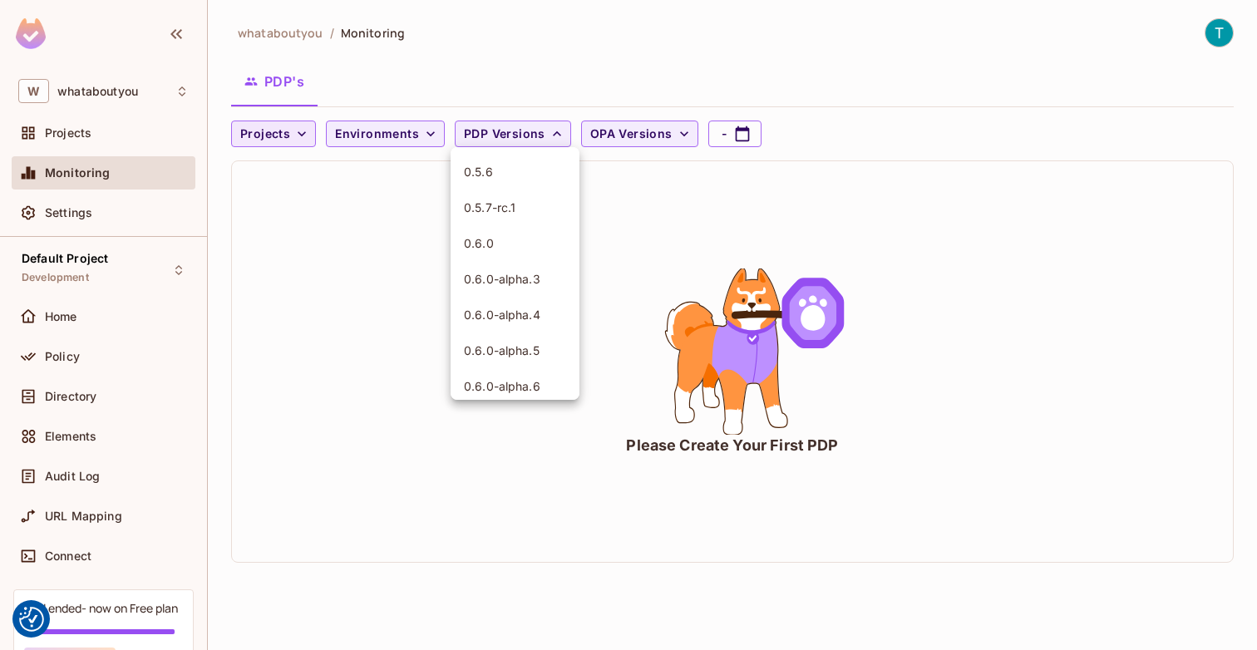
click at [462, 127] on div at bounding box center [628, 325] width 1257 height 650
click at [615, 135] on span "OPA Versions" at bounding box center [631, 134] width 82 height 21
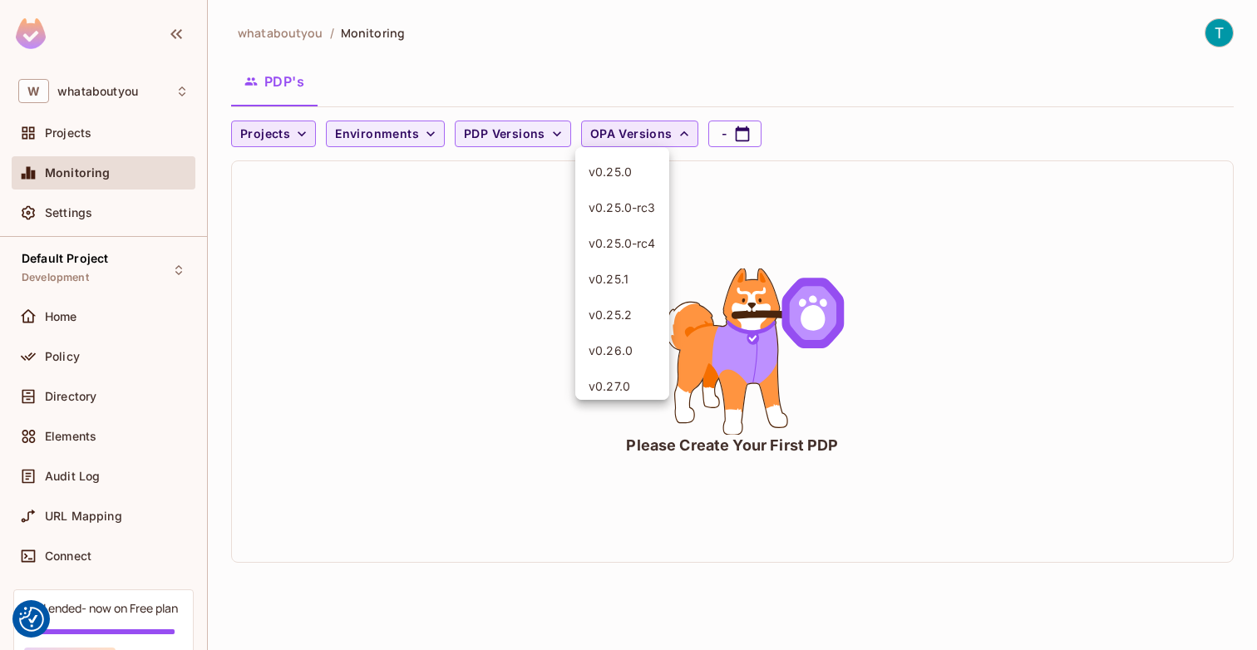
click at [615, 135] on div at bounding box center [628, 325] width 1257 height 650
click at [510, 137] on span "PDP Versions" at bounding box center [504, 134] width 81 height 21
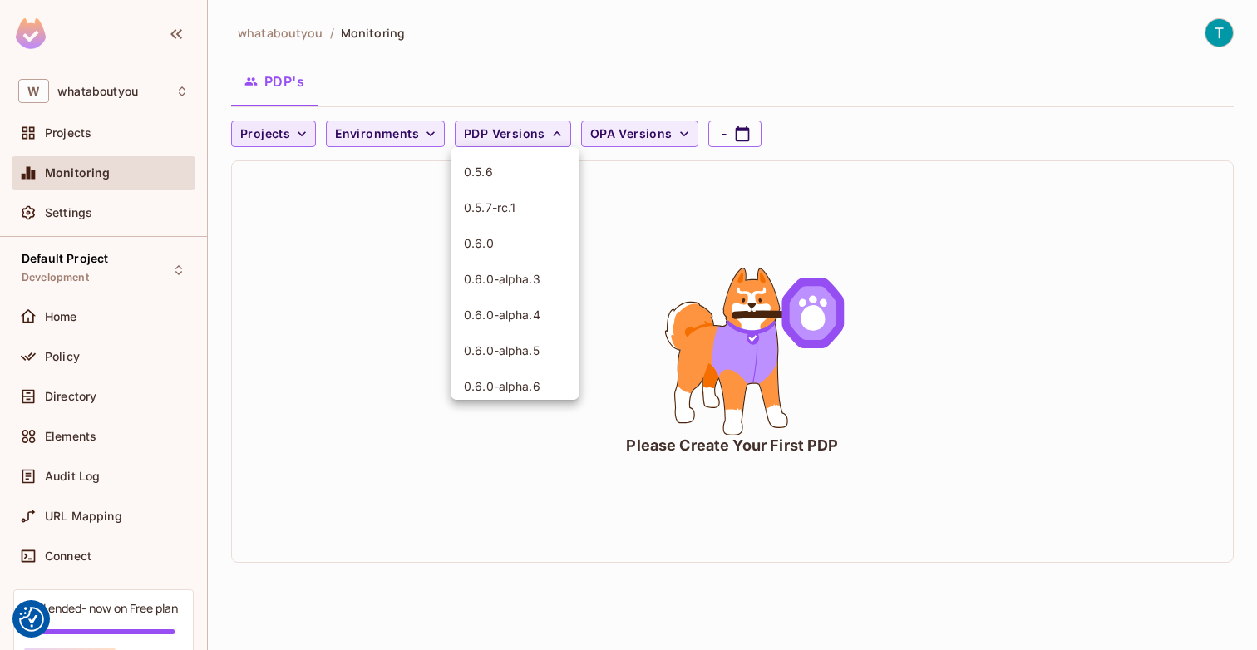
click at [510, 137] on div at bounding box center [628, 325] width 1257 height 650
click at [629, 134] on span "OPA Versions" at bounding box center [631, 134] width 82 height 21
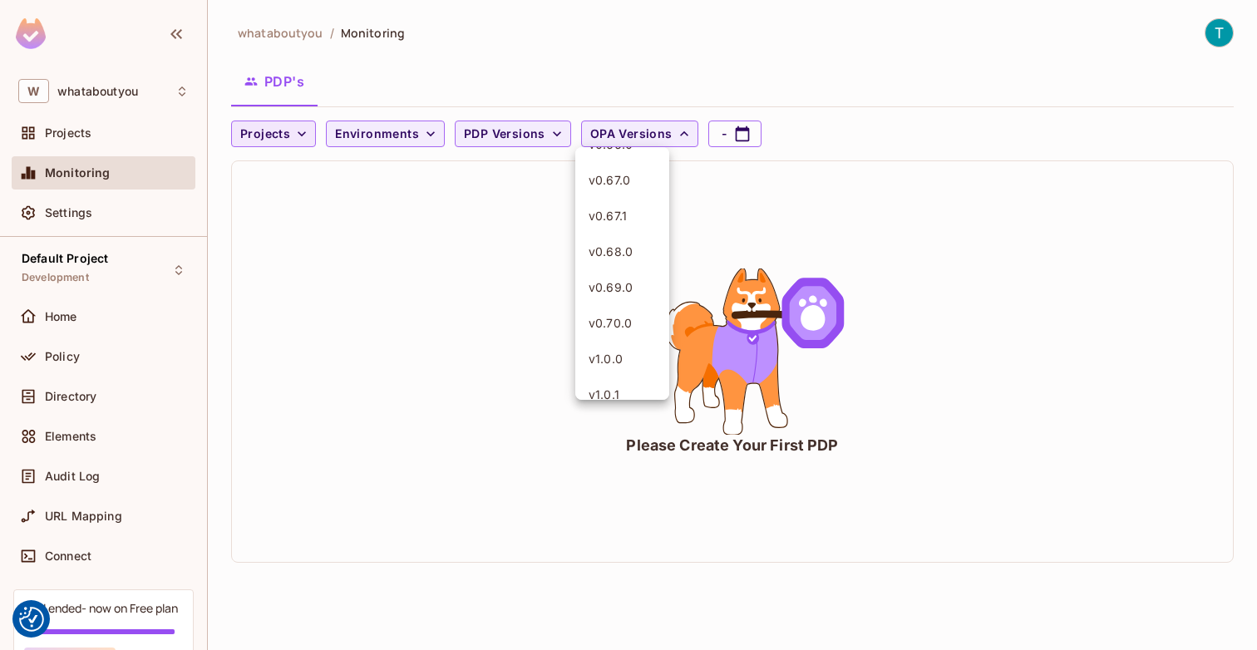
scroll to position [3335, 0]
click at [887, 106] on div at bounding box center [628, 325] width 1257 height 650
click at [721, 134] on button "-" at bounding box center [734, 134] width 53 height 27
select select "*"
select select "****"
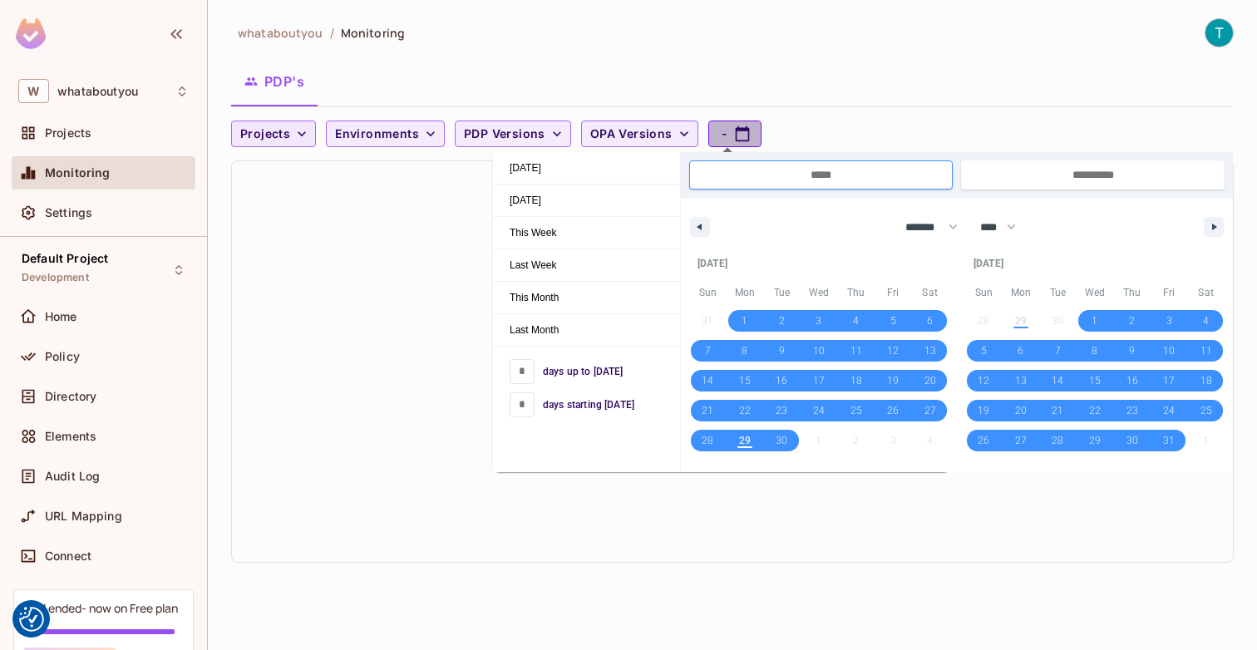
click at [721, 134] on button "-" at bounding box center [734, 134] width 53 height 27
click at [471, 209] on div "Please Create Your First PDP" at bounding box center [732, 361] width 1001 height 401
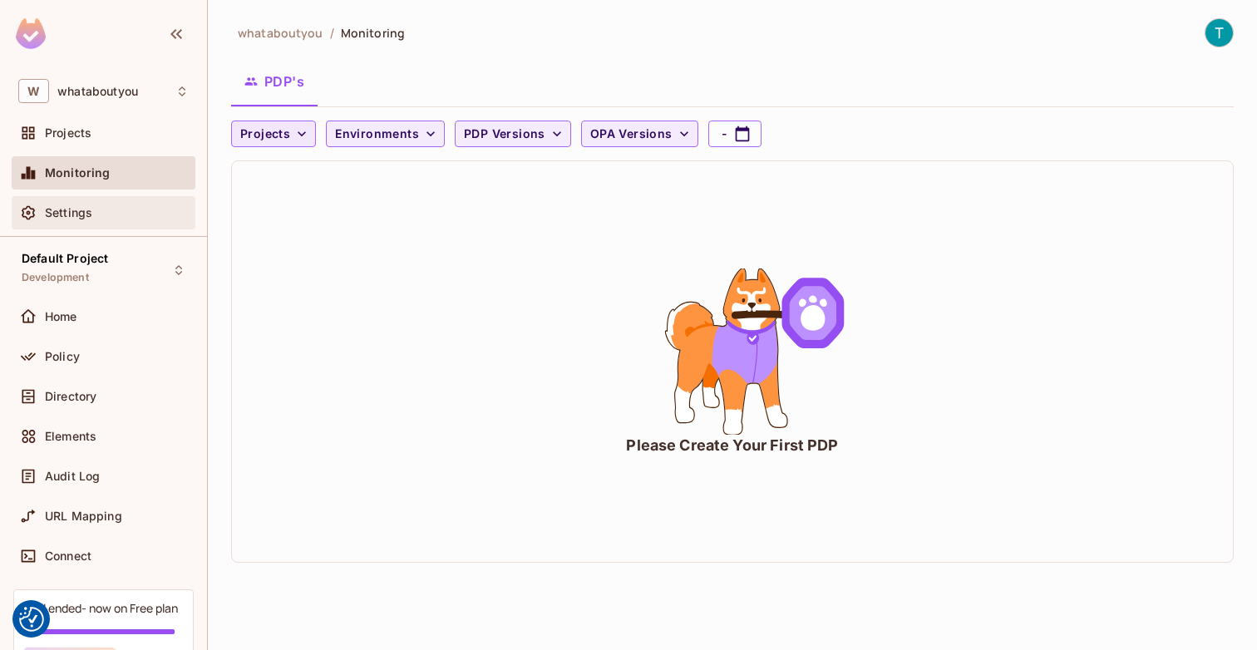
click at [103, 210] on div "Settings" at bounding box center [117, 212] width 144 height 13
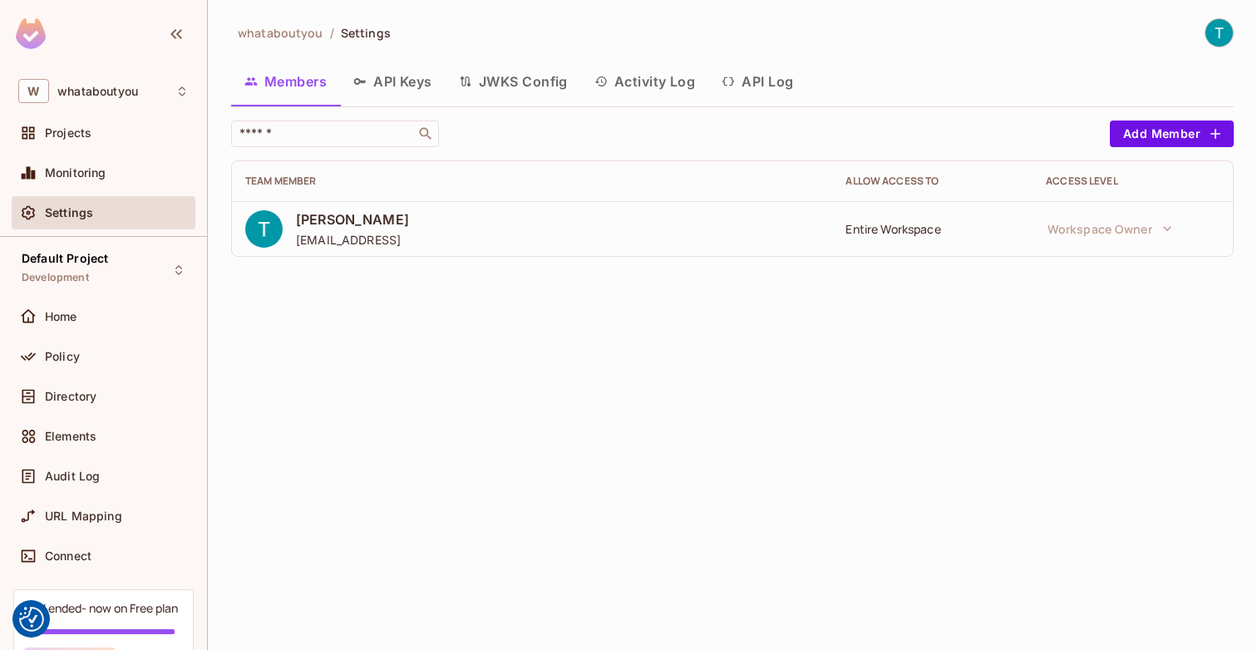
click at [389, 91] on button "API Keys" at bounding box center [393, 82] width 106 height 42
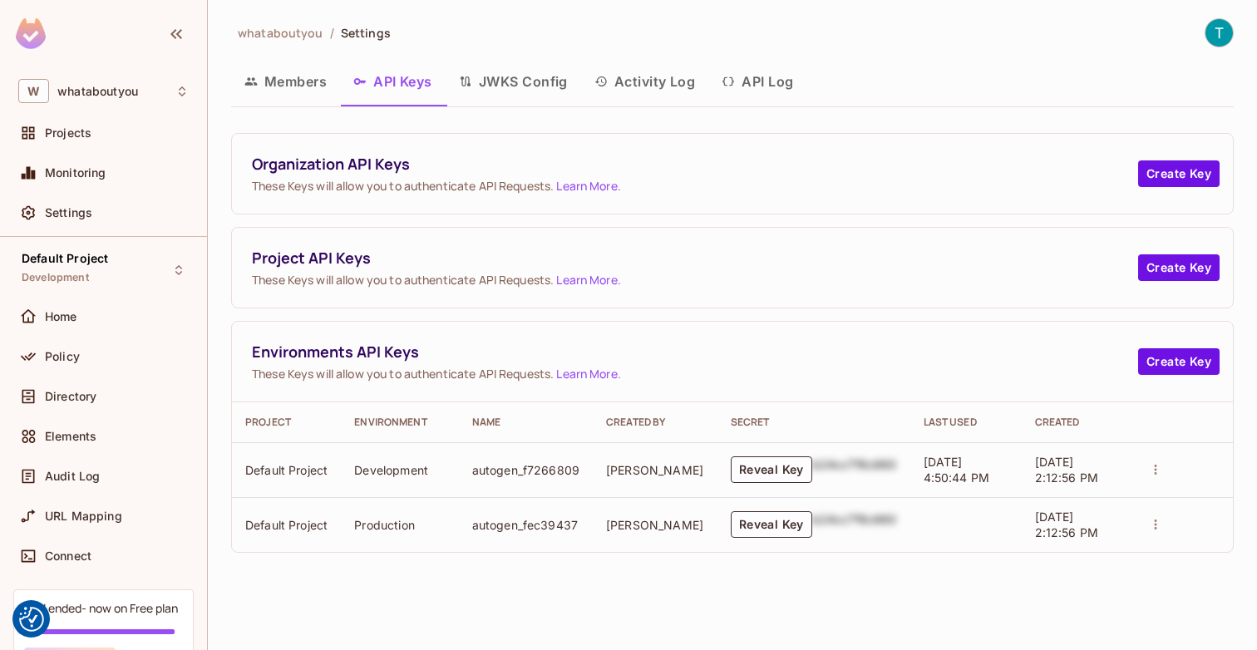
click at [524, 78] on button "JWKS Config" at bounding box center [513, 82] width 135 height 42
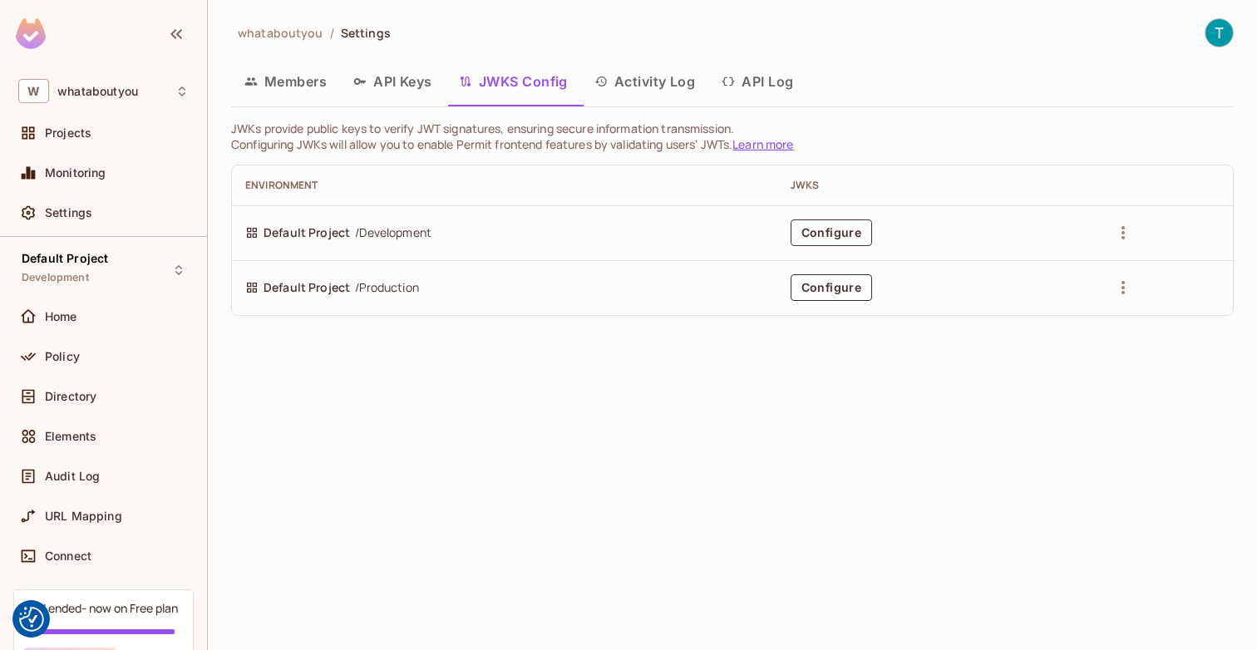
click at [833, 232] on button "Configure" at bounding box center [830, 232] width 81 height 27
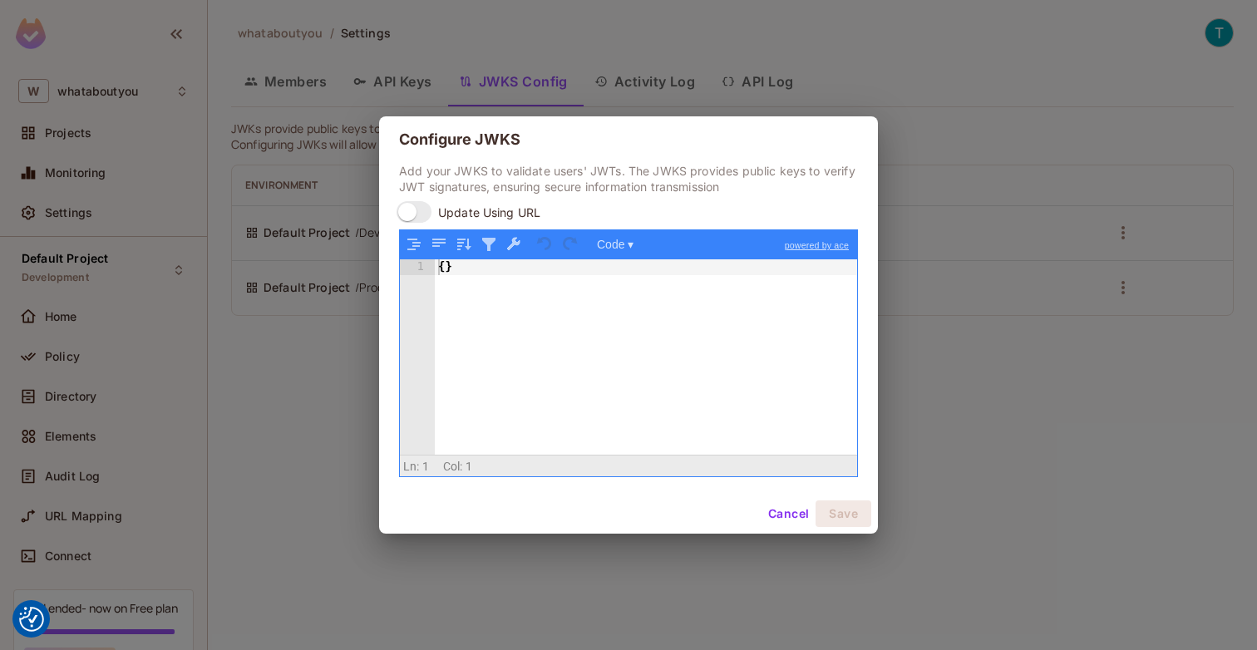
click at [792, 504] on button "Cancel" at bounding box center [788, 513] width 54 height 27
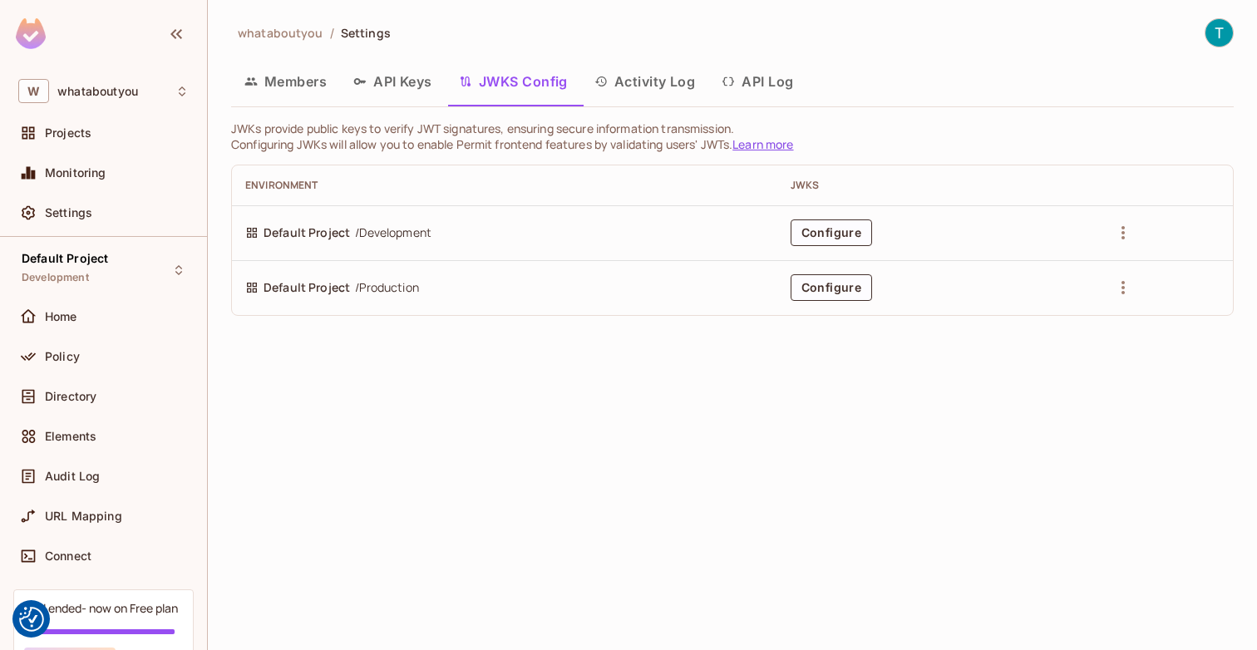
click at [677, 90] on button "Activity Log" at bounding box center [645, 82] width 128 height 42
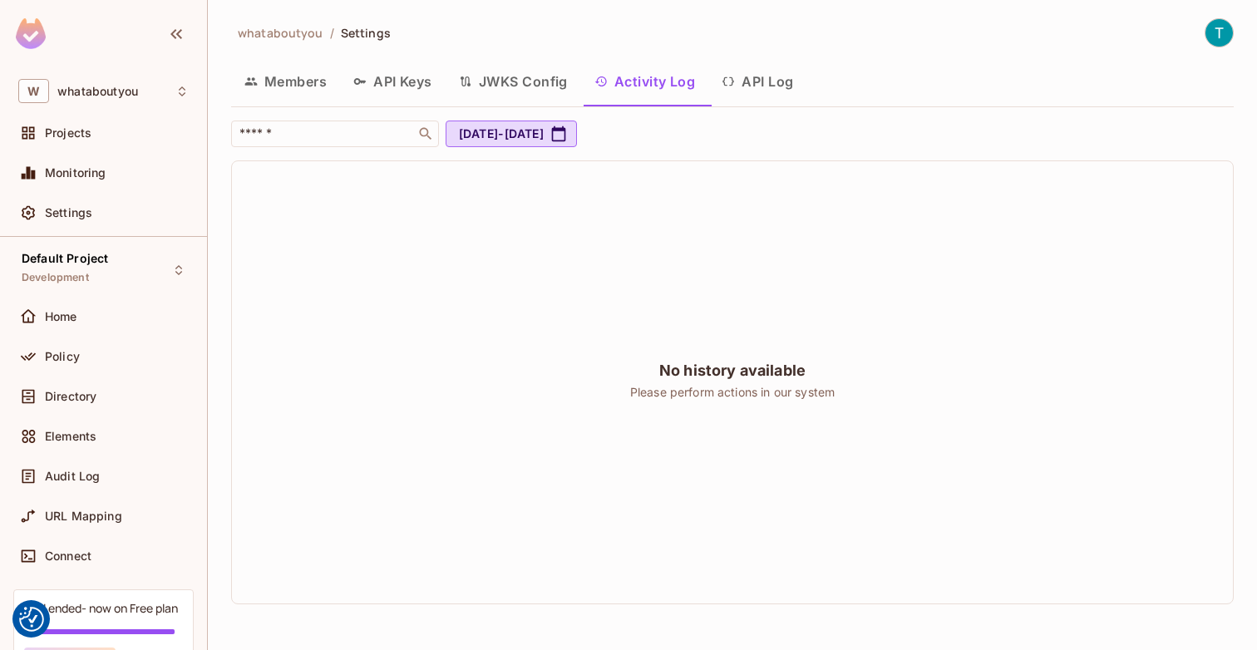
click at [765, 84] on button "API Log" at bounding box center [757, 82] width 98 height 42
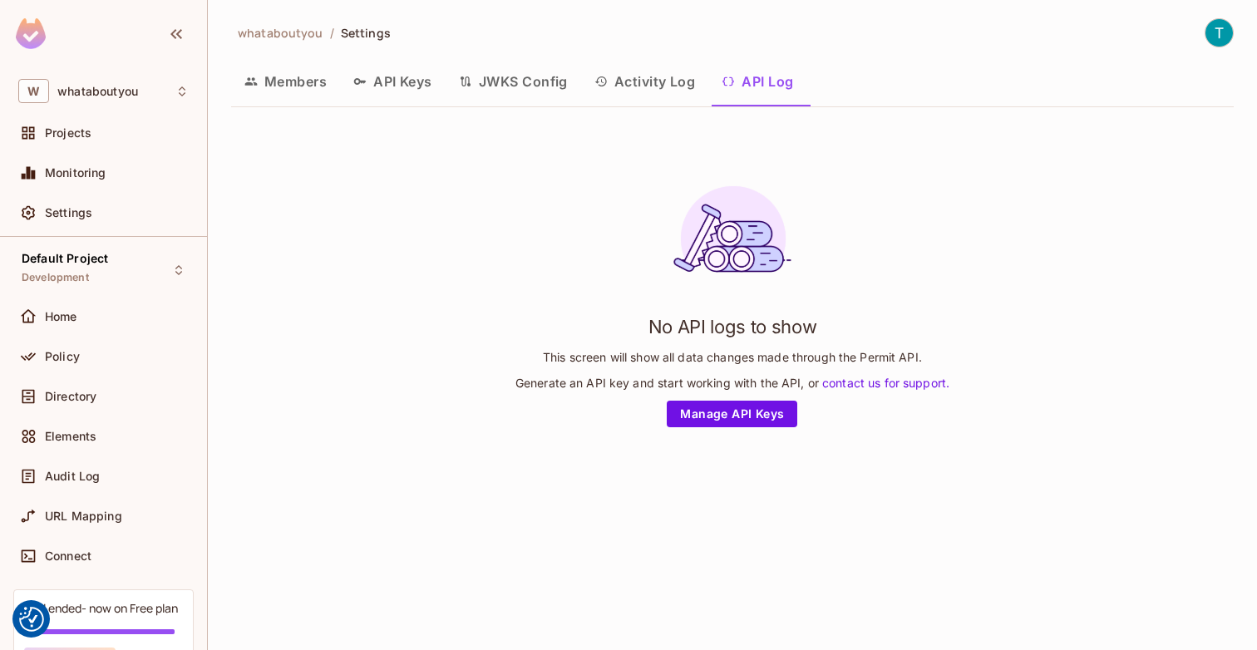
click at [516, 84] on button "JWKS Config" at bounding box center [513, 82] width 135 height 42
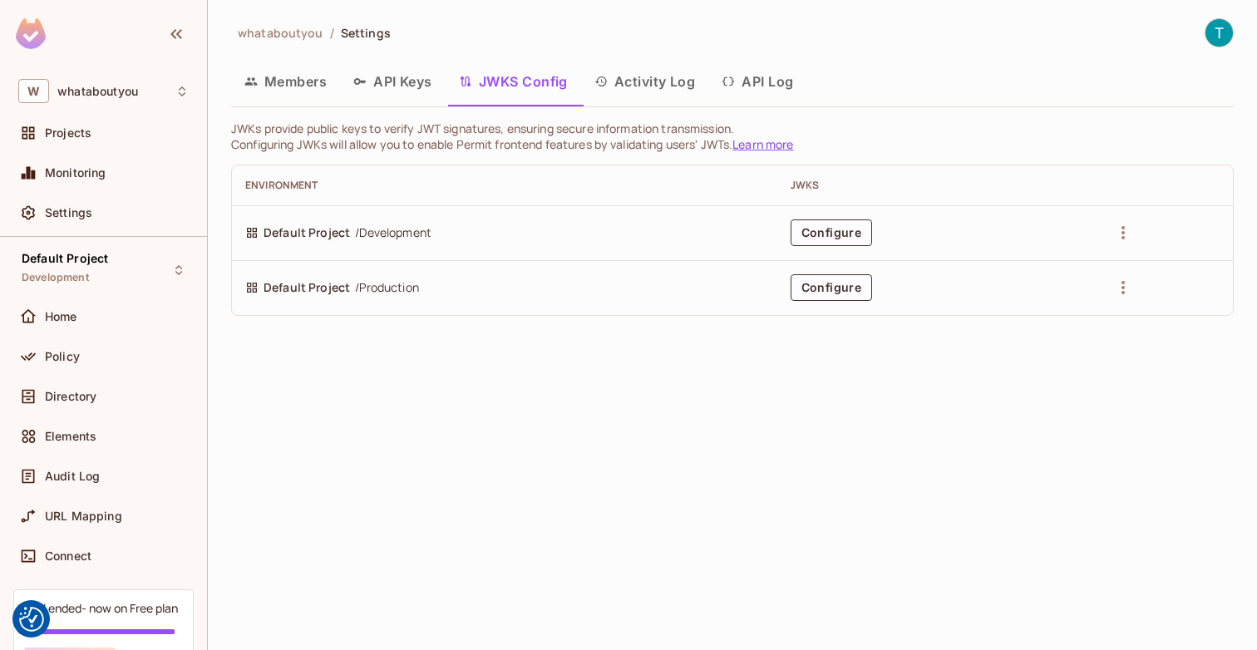
click at [407, 79] on button "API Keys" at bounding box center [393, 82] width 106 height 42
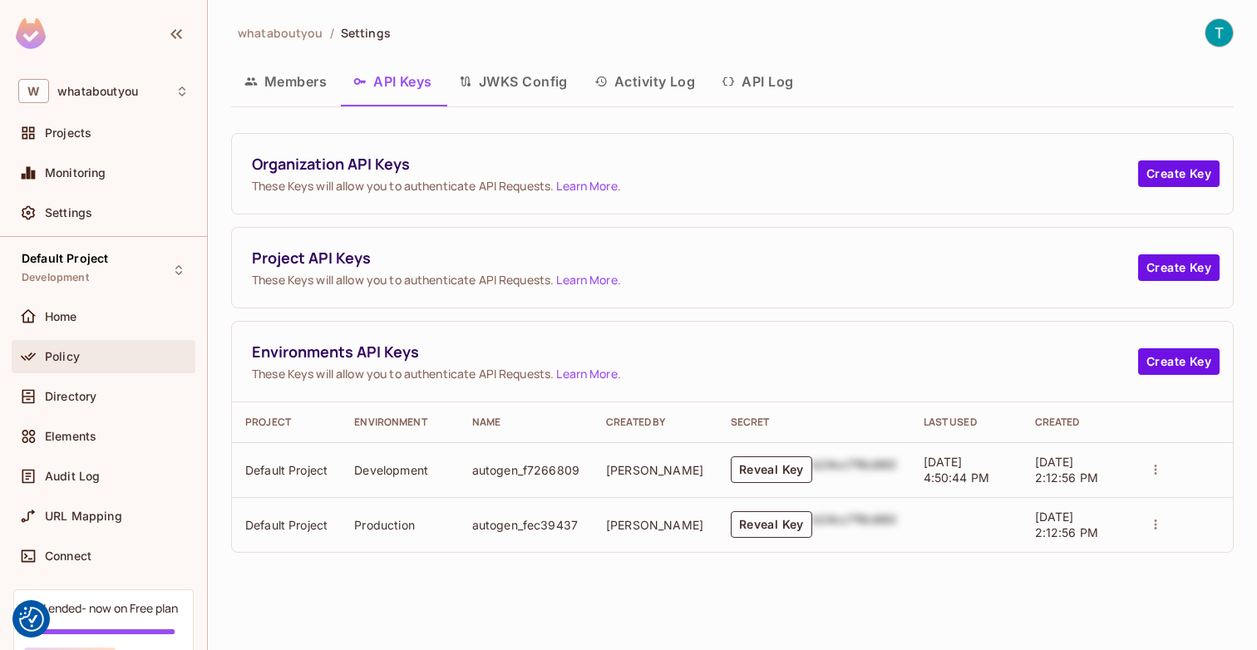
click at [113, 367] on div "Policy" at bounding box center [104, 356] width 184 height 33
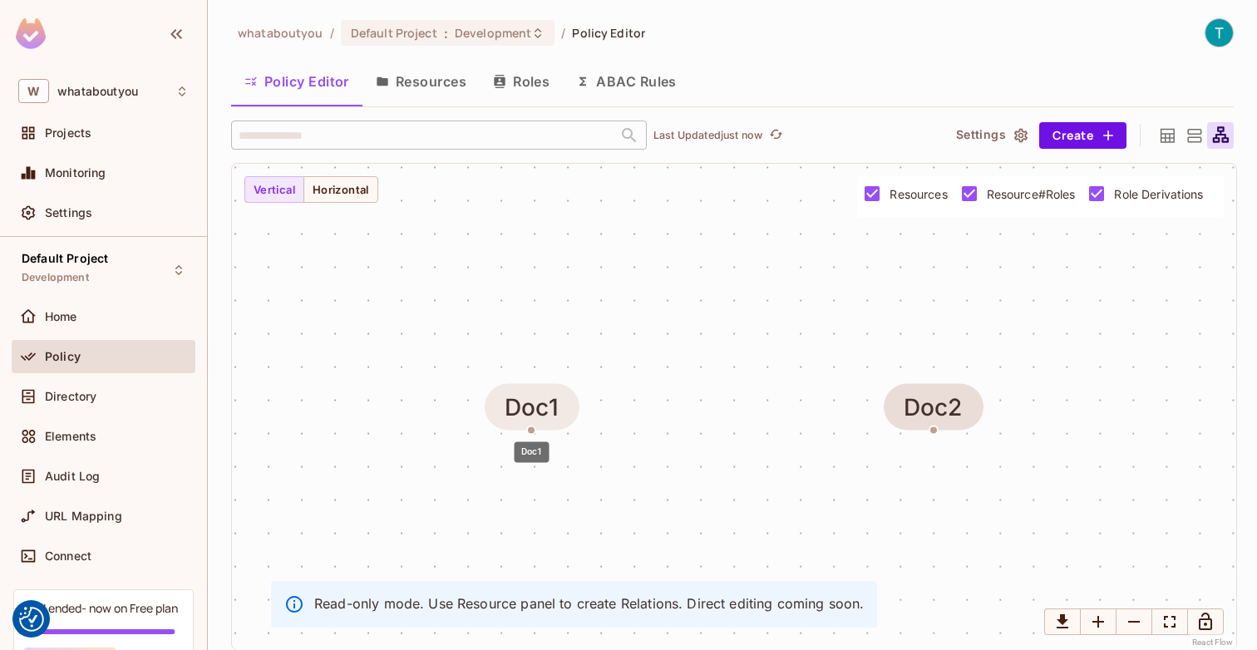
click at [535, 415] on div "Doc1" at bounding box center [532, 407] width 54 height 27
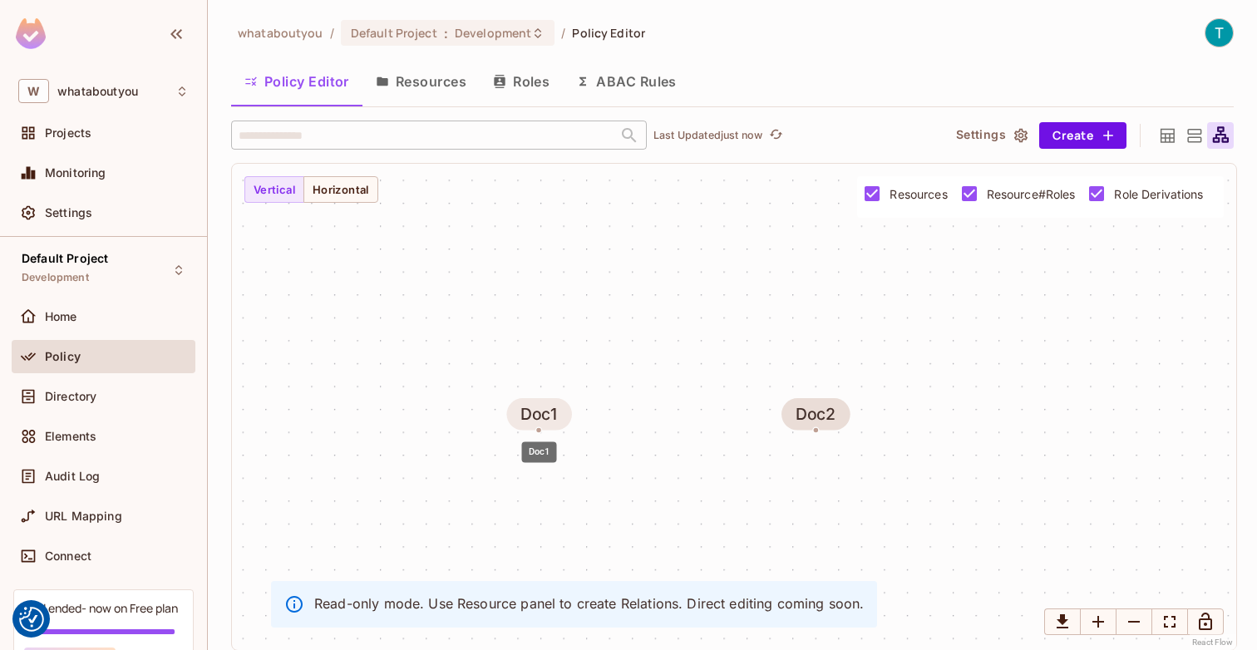
click at [555, 413] on div "Doc1" at bounding box center [538, 414] width 37 height 18
drag, startPoint x: 547, startPoint y: 413, endPoint x: 672, endPoint y: 405, distance: 125.0
click at [672, 405] on div "Doc1" at bounding box center [667, 405] width 37 height 18
click at [347, 195] on button "Horizontal" at bounding box center [340, 189] width 75 height 27
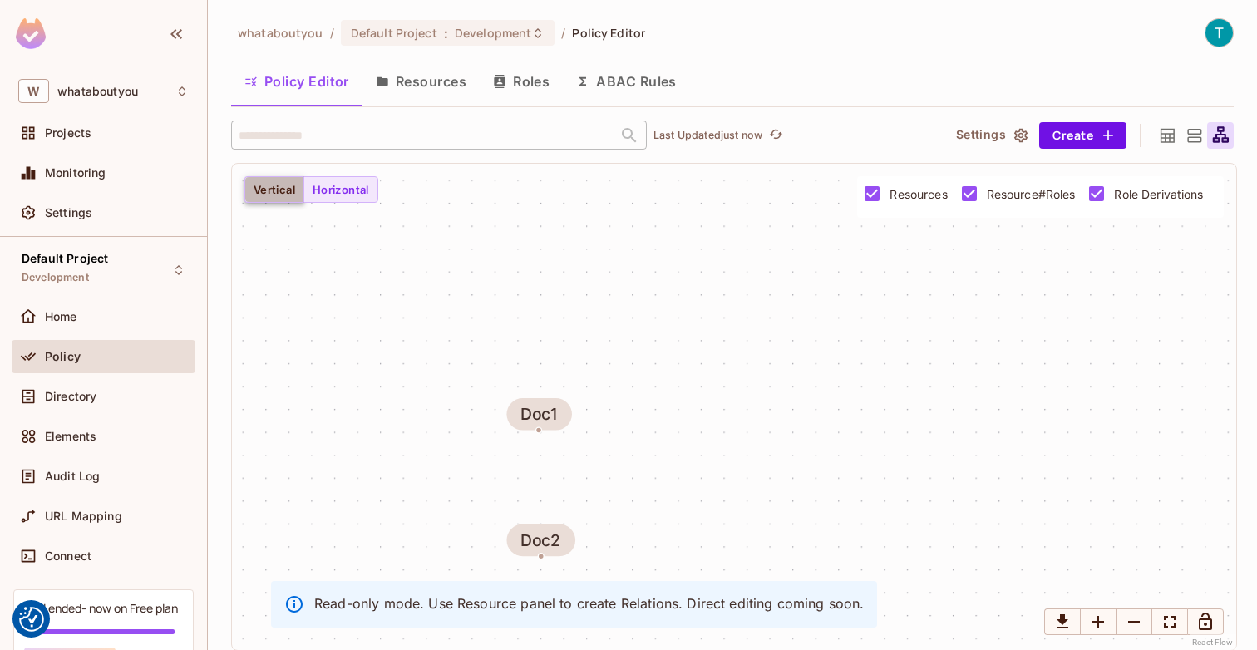
click at [278, 194] on button "Vertical" at bounding box center [274, 189] width 60 height 27
click at [323, 186] on button "Horizontal" at bounding box center [340, 189] width 75 height 27
click at [278, 188] on button "Vertical" at bounding box center [274, 189] width 60 height 27
click at [437, 85] on button "Resources" at bounding box center [420, 82] width 117 height 42
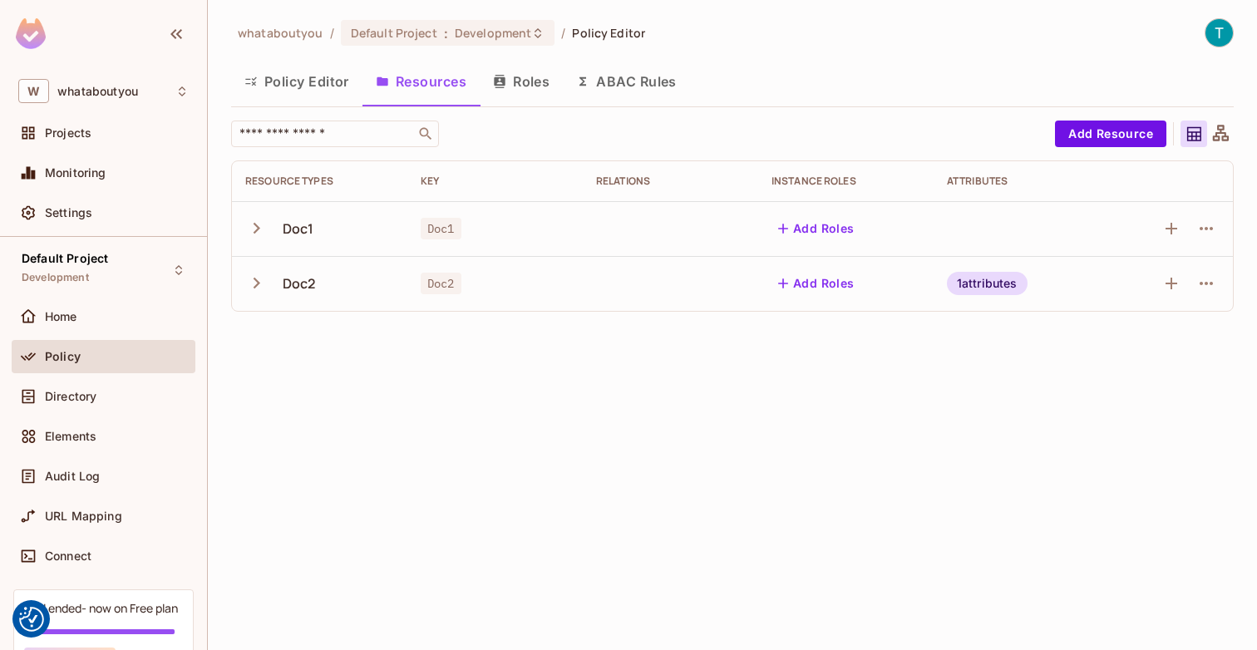
click at [538, 82] on button "Roles" at bounding box center [521, 82] width 83 height 42
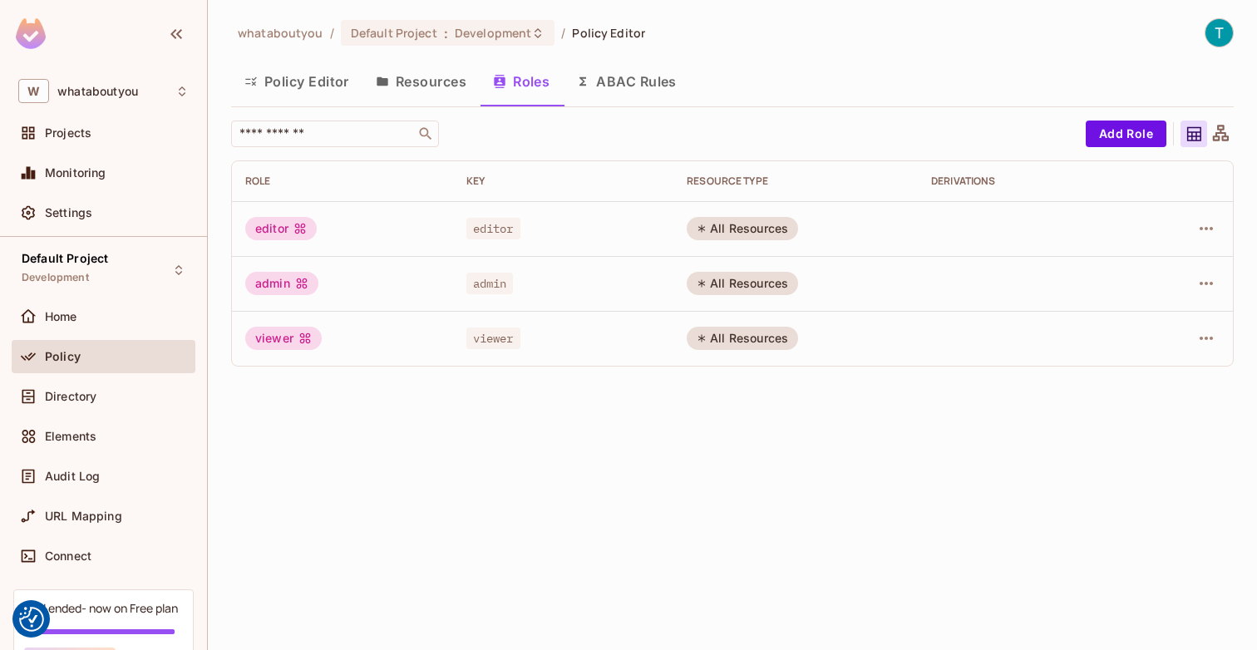
click at [596, 74] on button "ABAC Rules" at bounding box center [626, 82] width 127 height 42
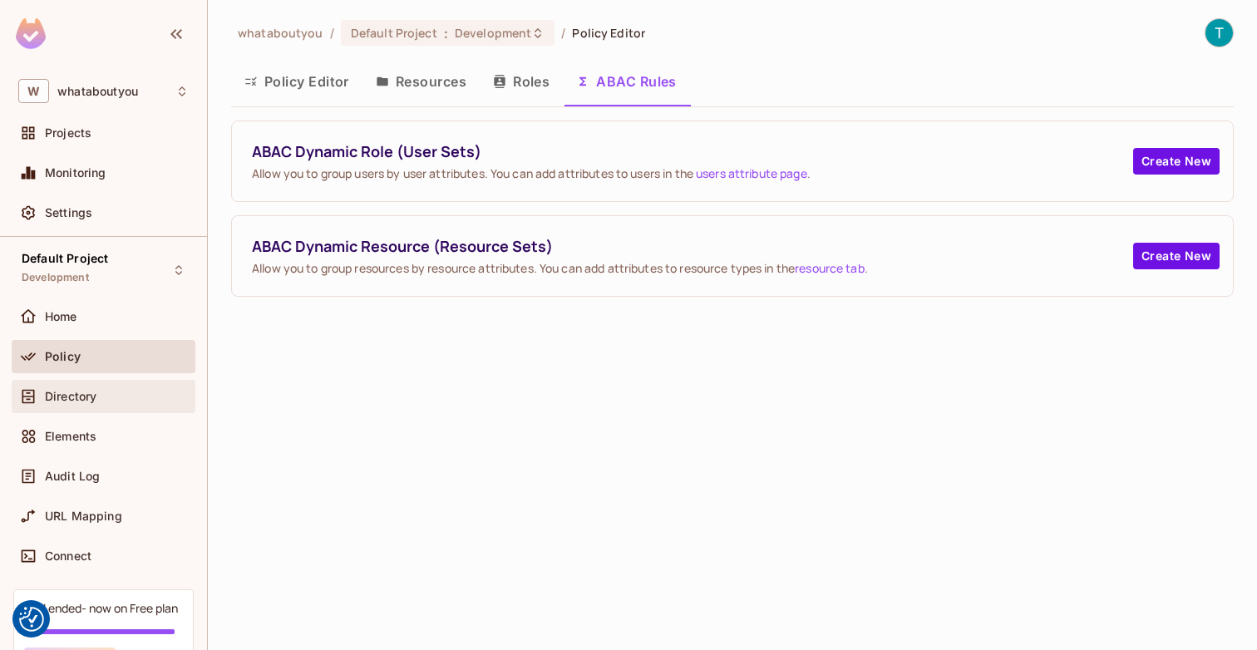
click at [138, 403] on div "Directory" at bounding box center [103, 397] width 170 height 20
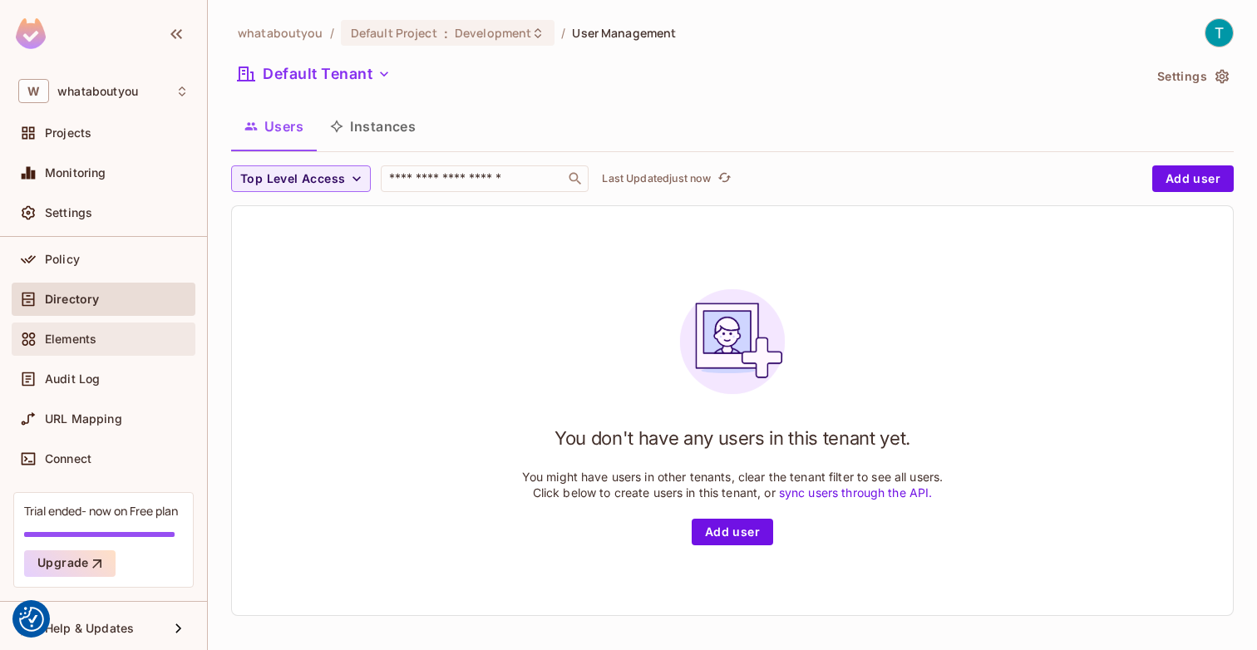
scroll to position [101, 0]
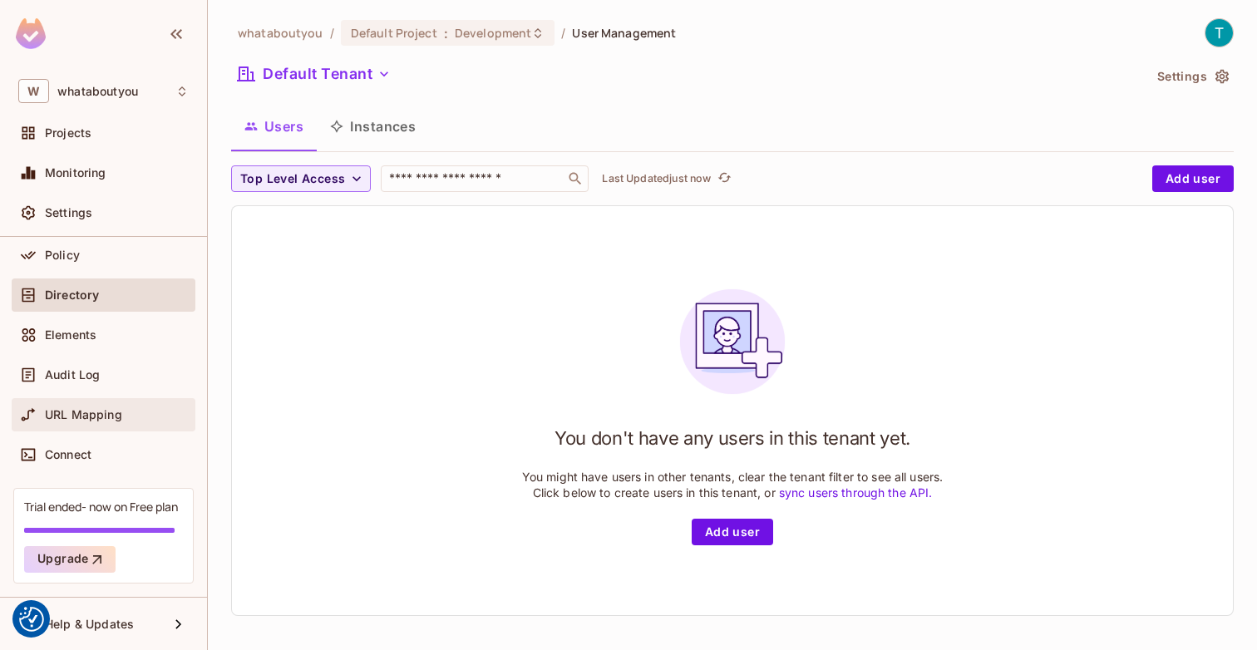
click at [122, 399] on div "URL Mapping" at bounding box center [104, 414] width 184 height 33
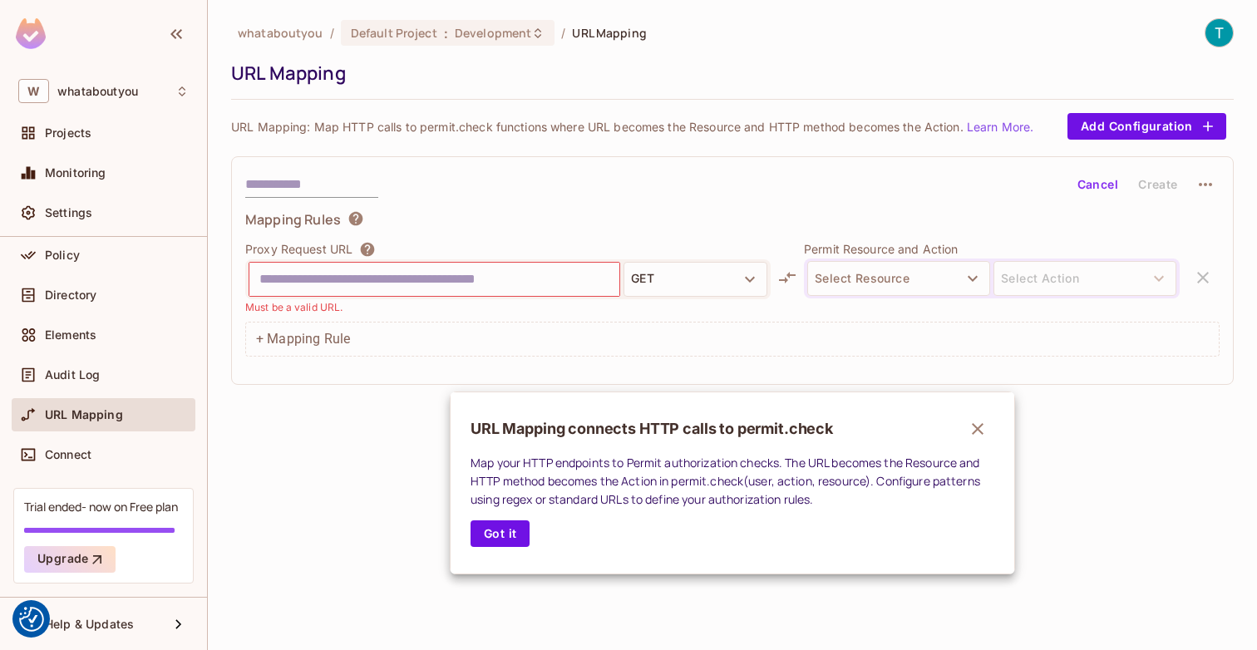
click at [345, 278] on div at bounding box center [628, 325] width 1257 height 650
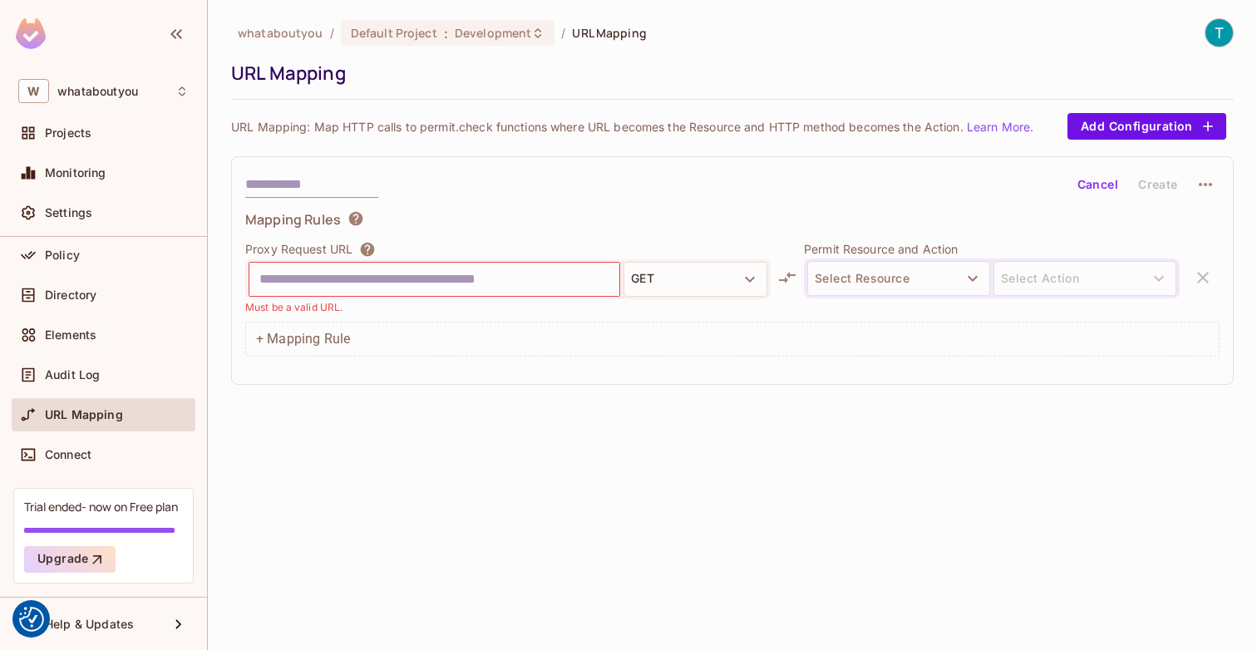
click at [377, 584] on div "whataboutyou / Default Project : Development / URL Mapping URL Mapping URL Mapp…" at bounding box center [732, 325] width 1049 height 650
click at [124, 385] on div "Audit Log" at bounding box center [104, 374] width 184 height 33
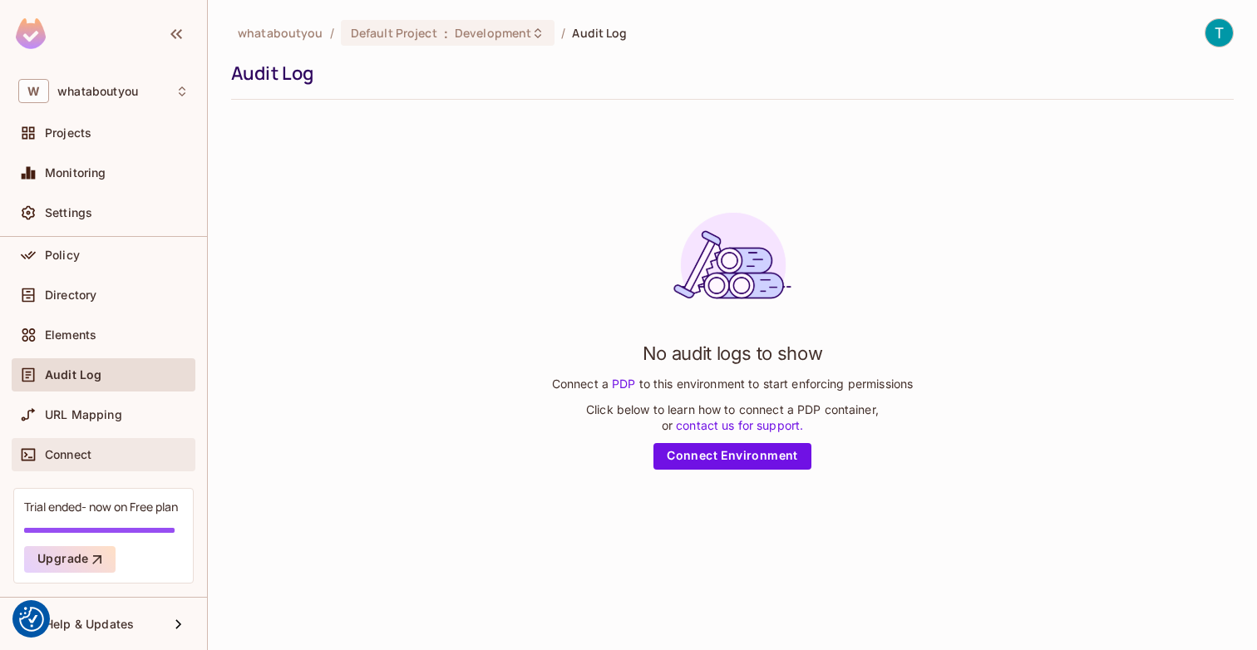
click at [115, 451] on div "Connect" at bounding box center [117, 454] width 144 height 13
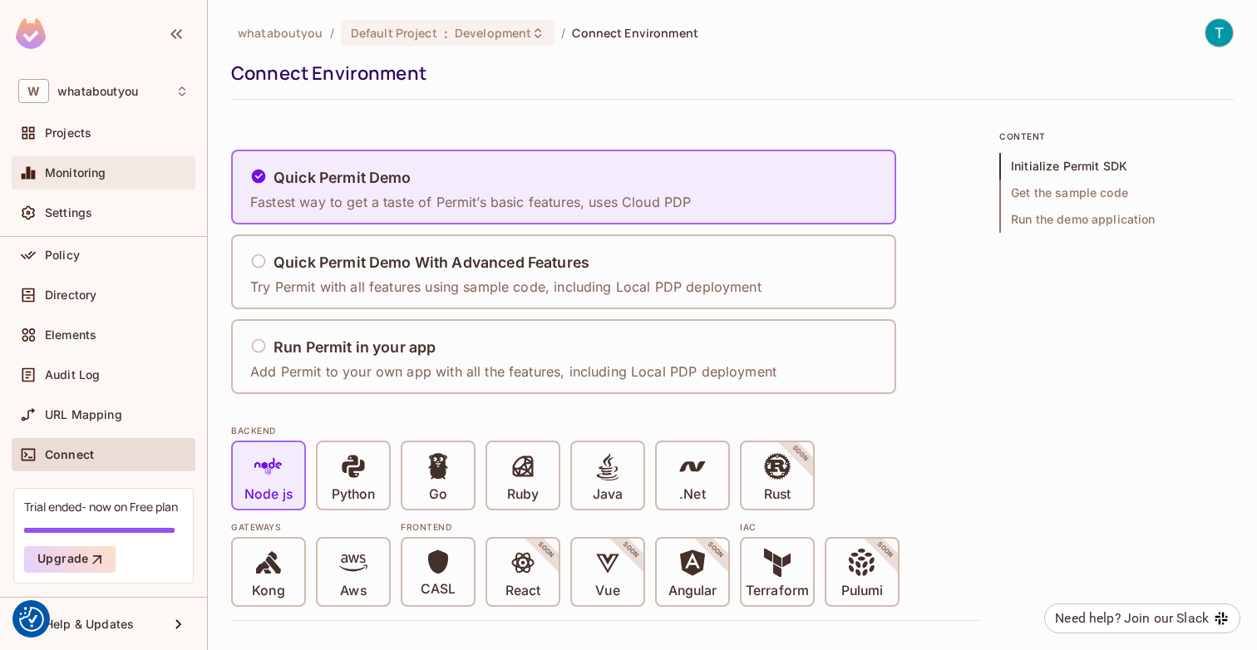
click at [127, 180] on div "Monitoring" at bounding box center [103, 173] width 170 height 20
